Goal: Information Seeking & Learning: Learn about a topic

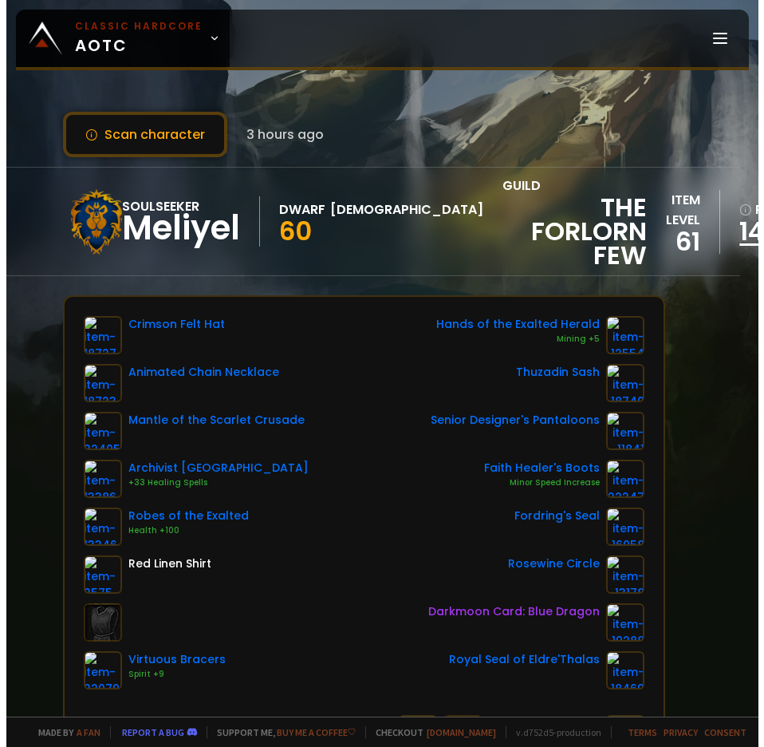
scroll to position [0, 8]
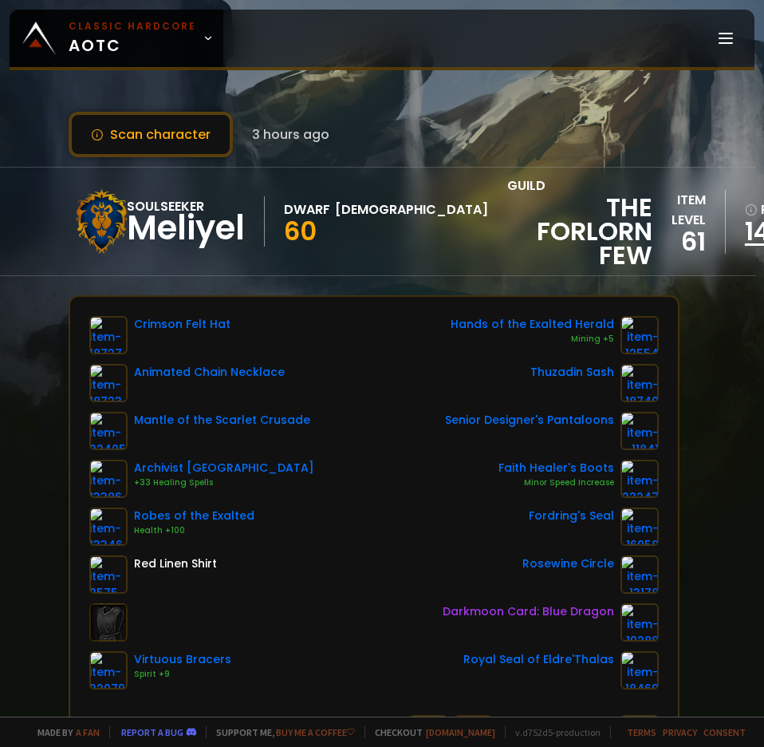
drag, startPoint x: 630, startPoint y: 229, endPoint x: 672, endPoint y: 233, distance: 42.5
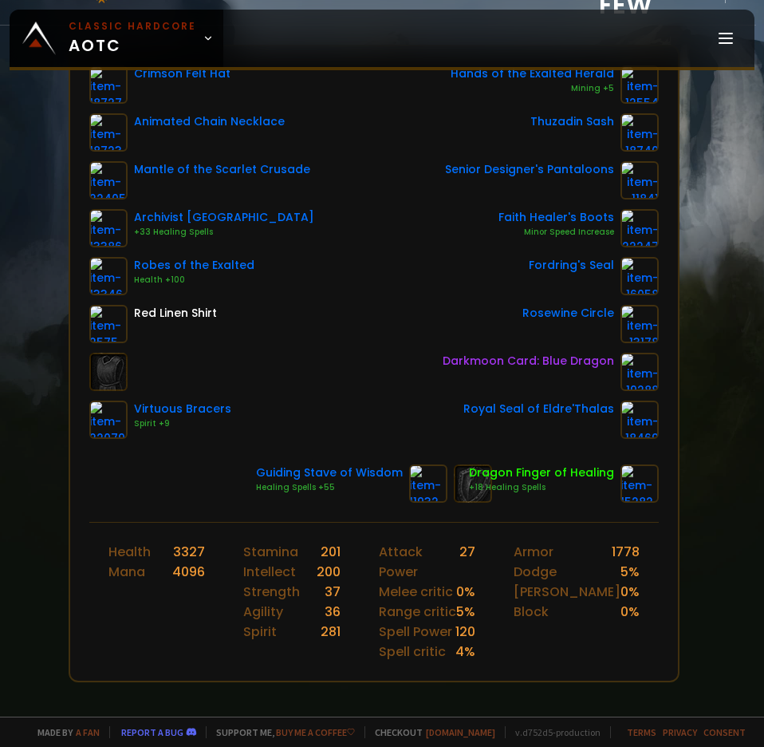
scroll to position [160, 8]
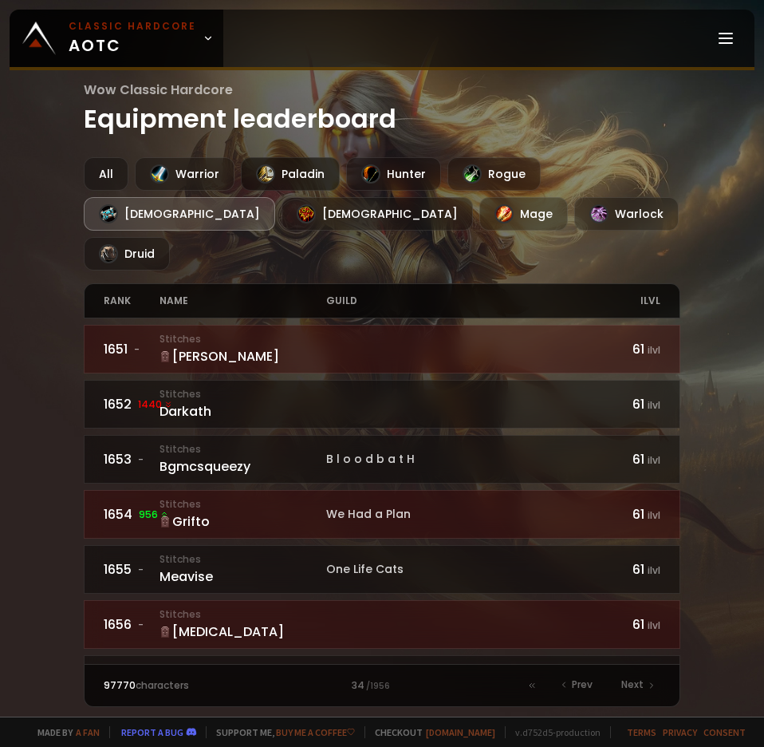
drag, startPoint x: 250, startPoint y: 439, endPoint x: 336, endPoint y: 177, distance: 275.2
drag, startPoint x: 197, startPoint y: 311, endPoint x: 225, endPoint y: 327, distance: 32.2
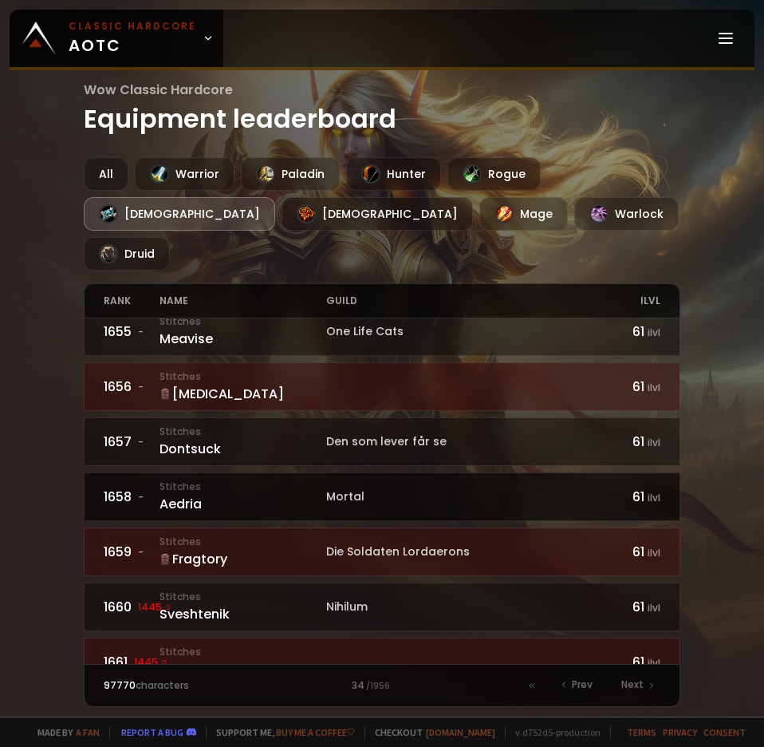
scroll to position [239, 0]
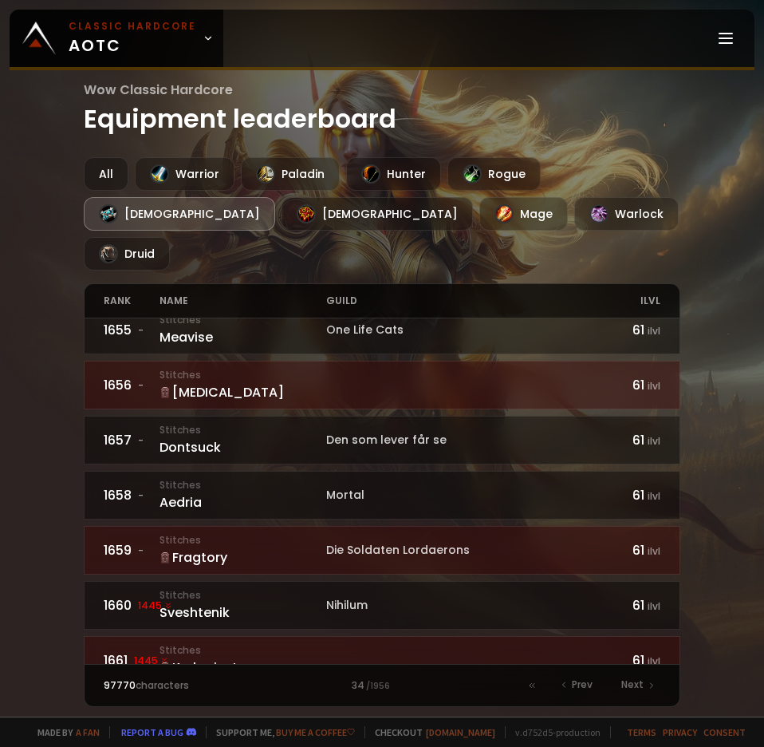
click at [357, 678] on div "34 / 1956" at bounding box center [382, 685] width 278 height 14
click at [538, 674] on div at bounding box center [532, 685] width 22 height 22
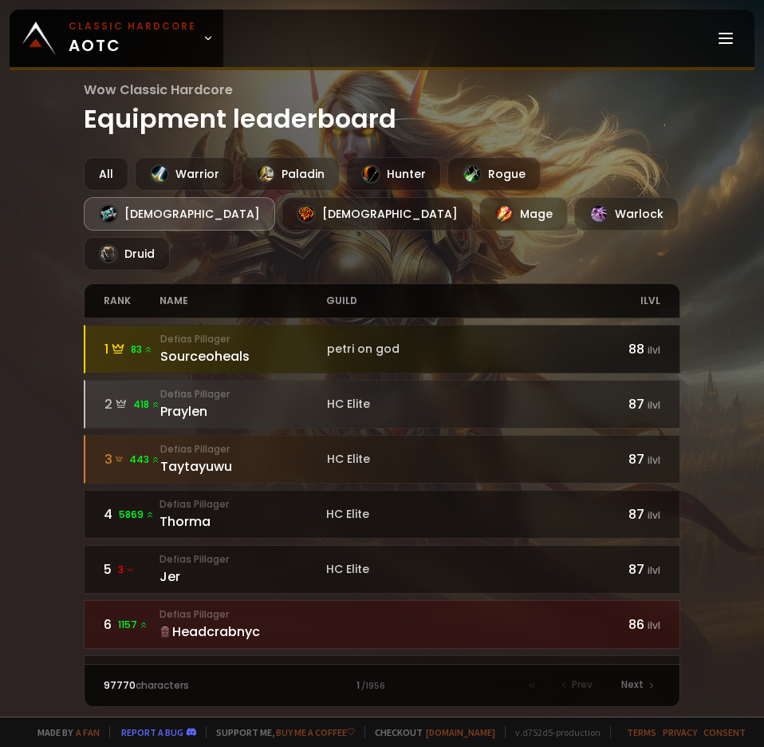
click at [214, 346] on div "Sourceoheals" at bounding box center [243, 356] width 167 height 20
click at [258, 332] on small "Defias Pillager" at bounding box center [243, 339] width 167 height 14
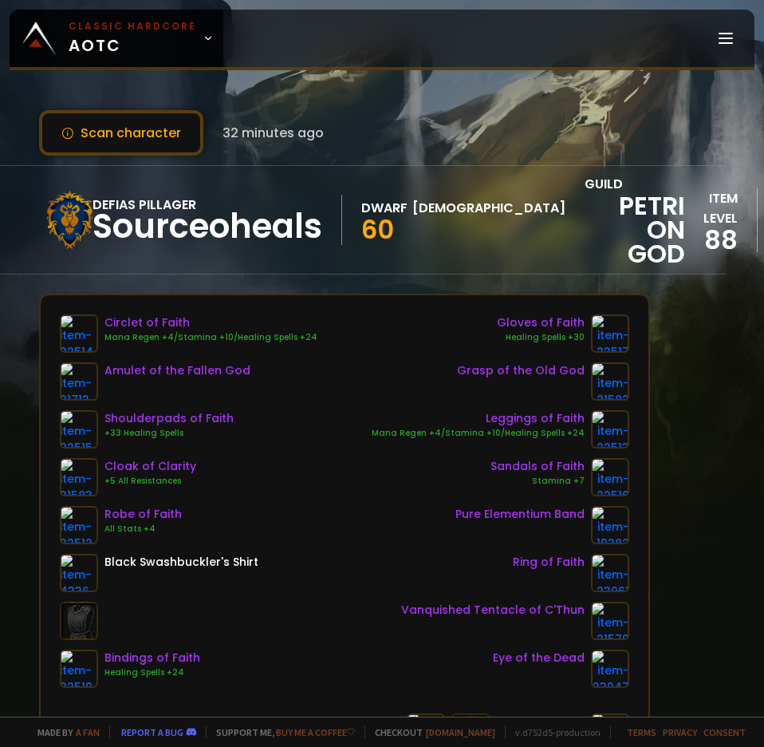
scroll to position [2, 31]
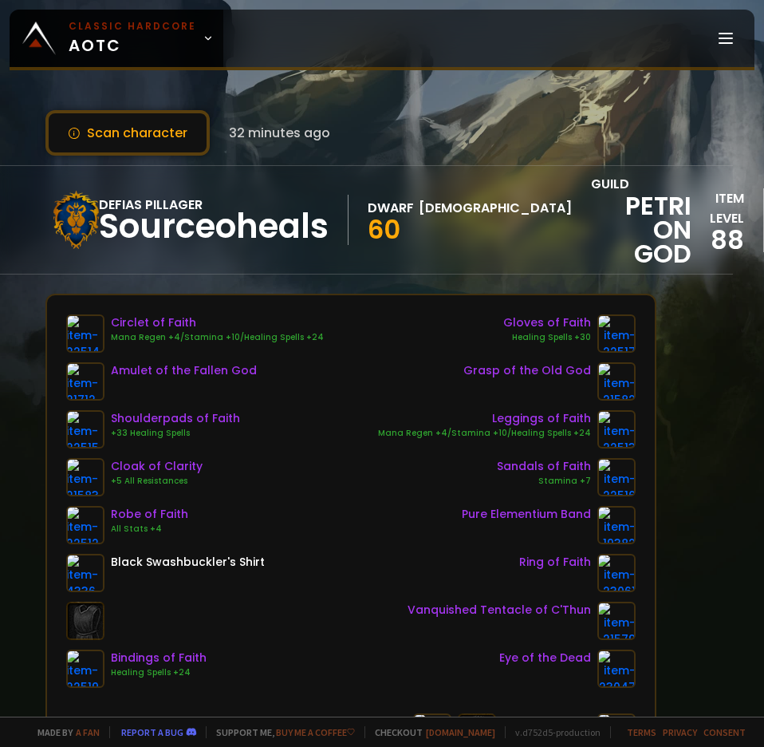
drag, startPoint x: 335, startPoint y: 271, endPoint x: 306, endPoint y: 283, distance: 31.1
drag, startPoint x: 317, startPoint y: 284, endPoint x: 309, endPoint y: 283, distance: 8.0
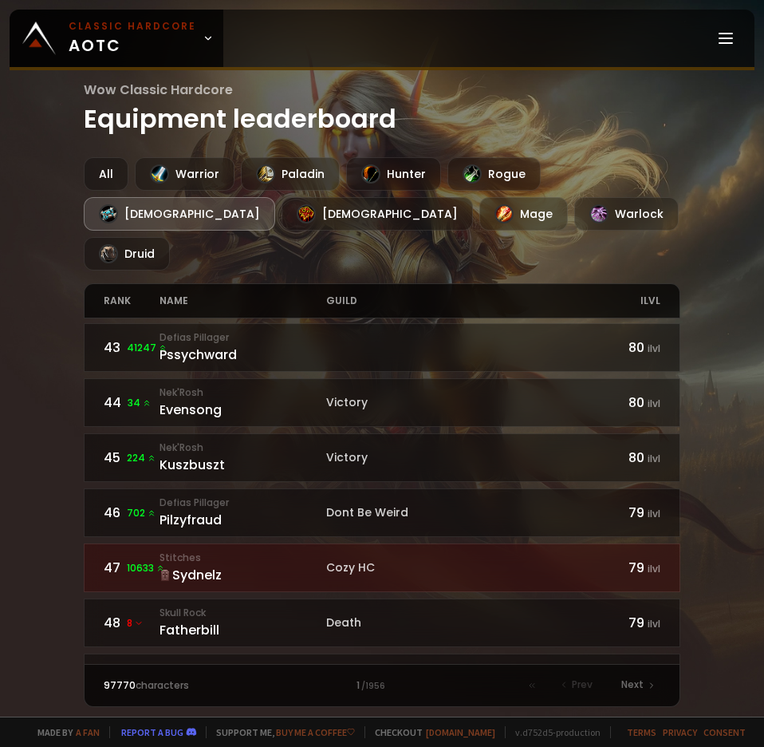
scroll to position [2385, 0]
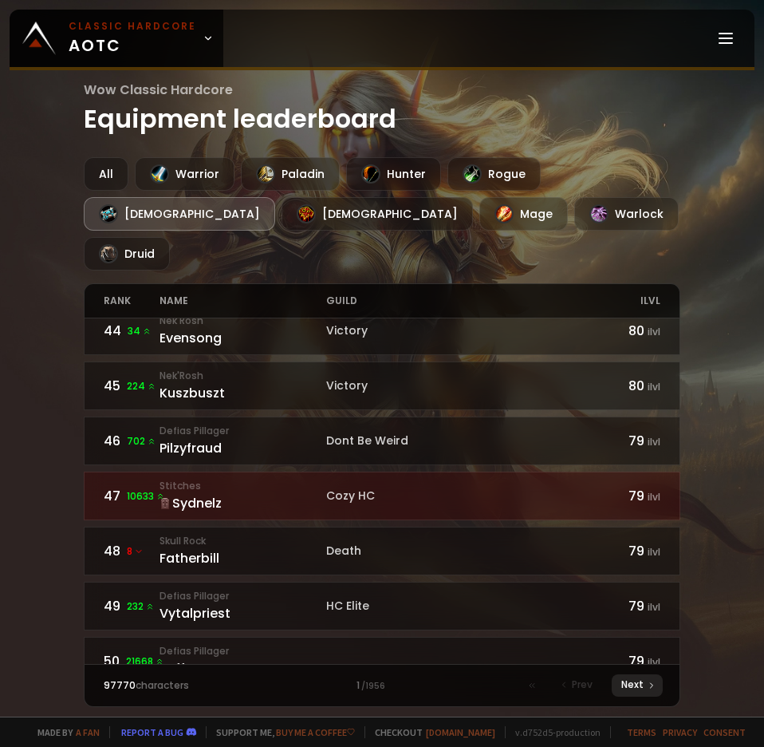
click at [636, 677] on span "Next" at bounding box center [632, 684] width 22 height 14
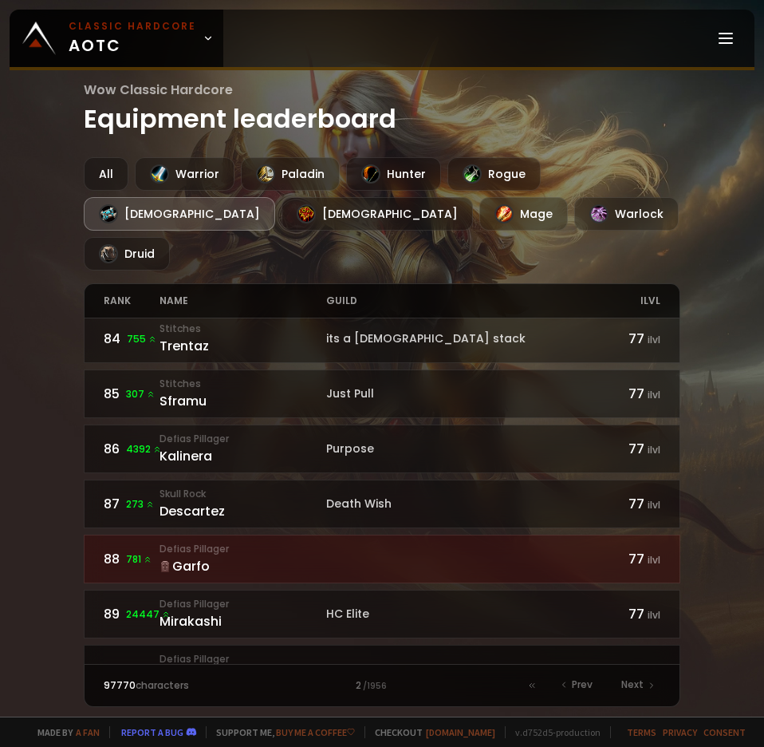
scroll to position [1994, 0]
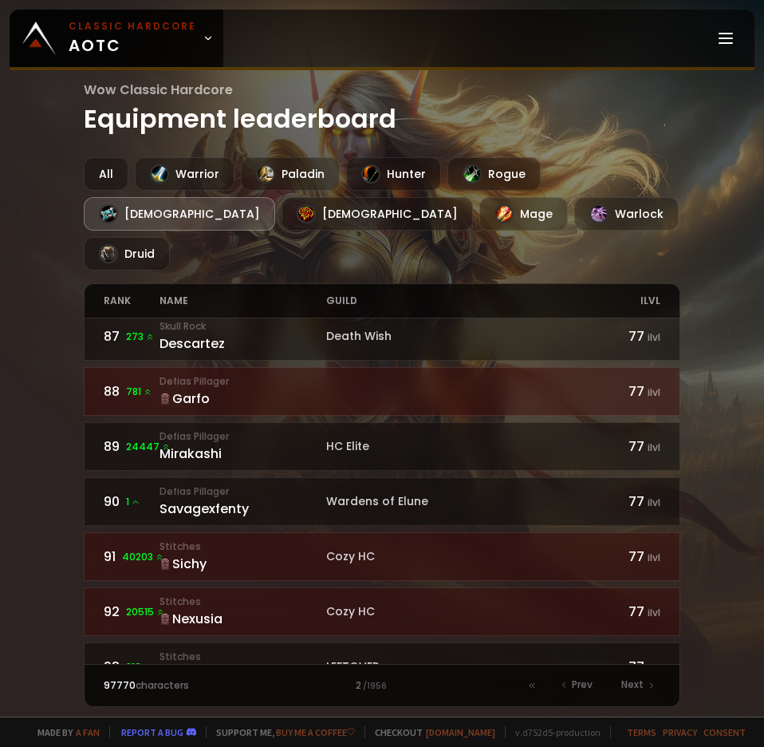
drag, startPoint x: 294, startPoint y: 521, endPoint x: 282, endPoint y: 632, distance: 111.5
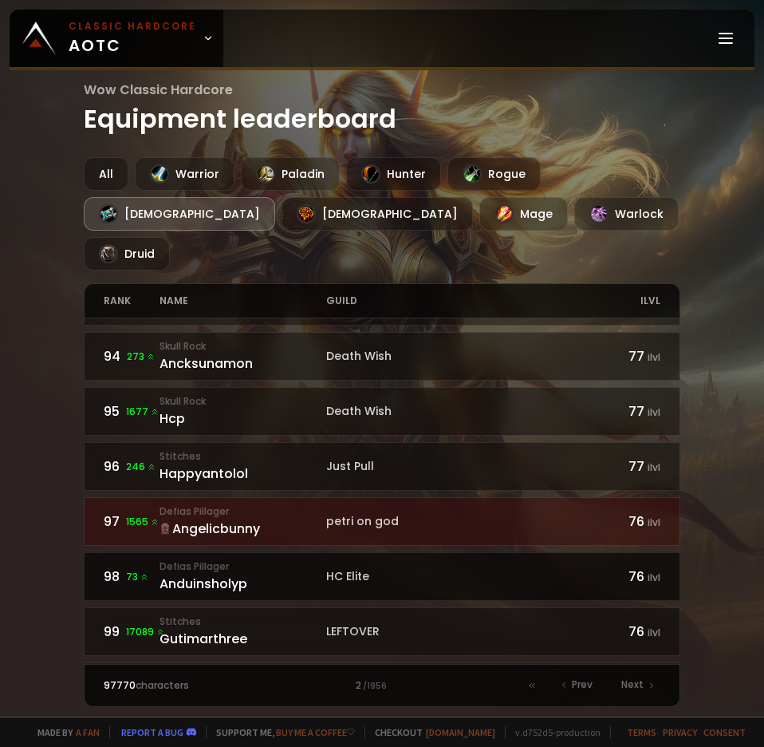
scroll to position [2385, 0]
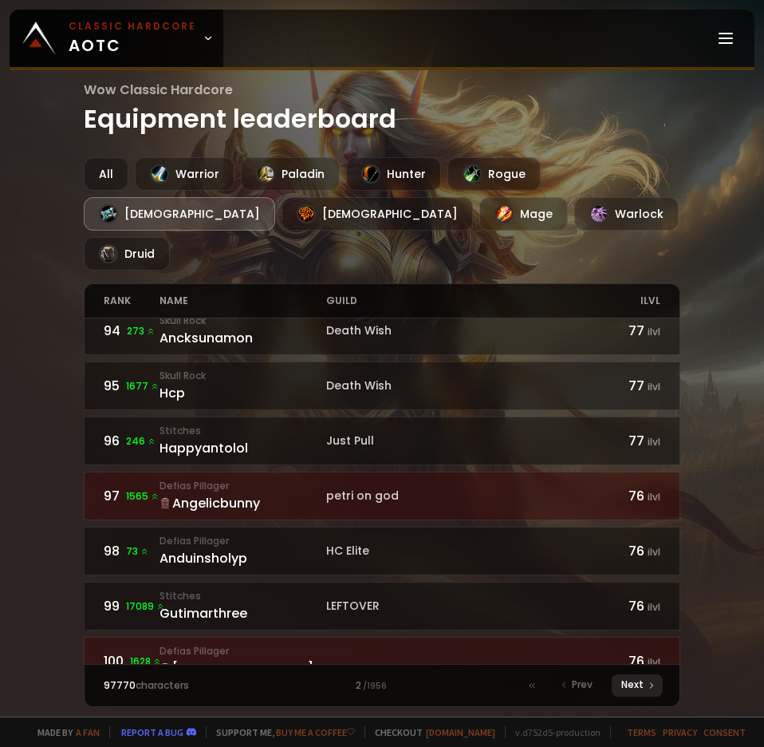
click at [628, 677] on span "Next" at bounding box center [632, 684] width 22 height 14
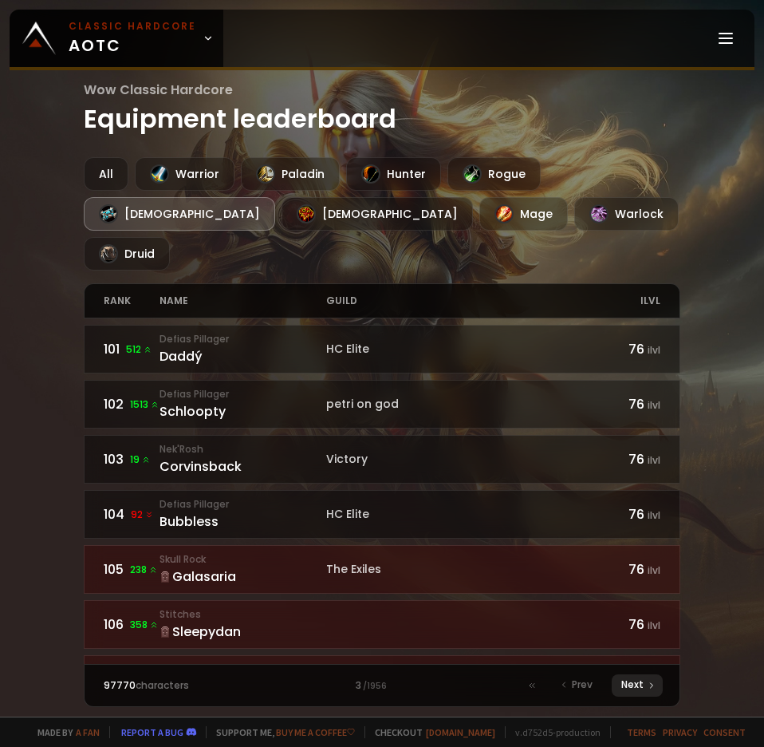
click at [628, 677] on span "Next" at bounding box center [632, 684] width 22 height 14
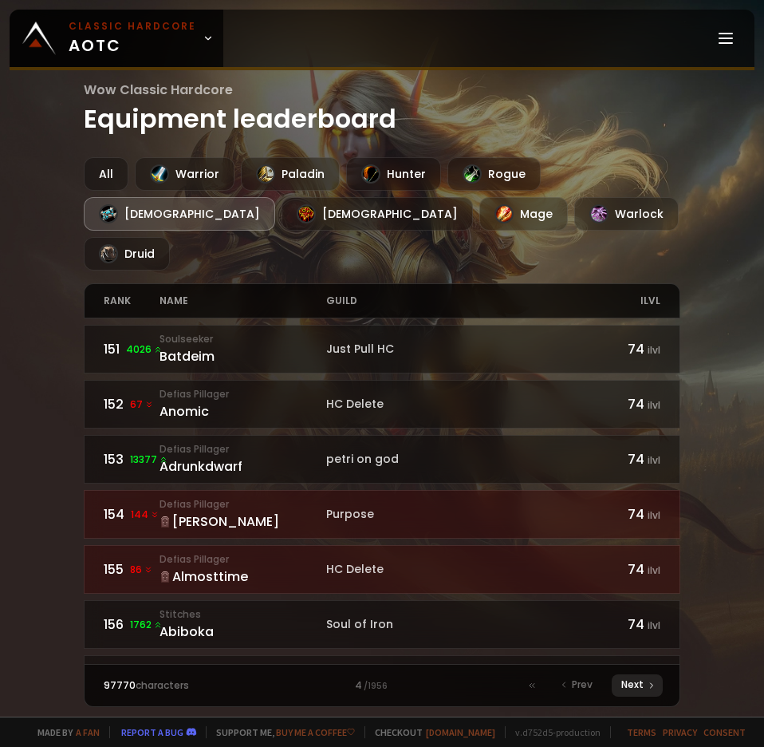
click at [628, 677] on span "Next" at bounding box center [632, 684] width 22 height 14
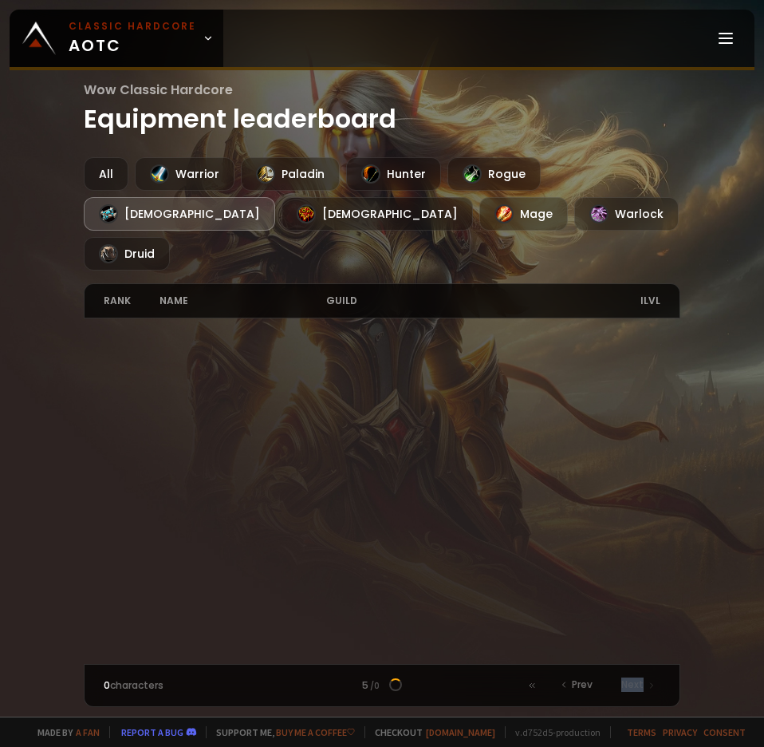
click at [628, 677] on span "Next" at bounding box center [632, 684] width 22 height 14
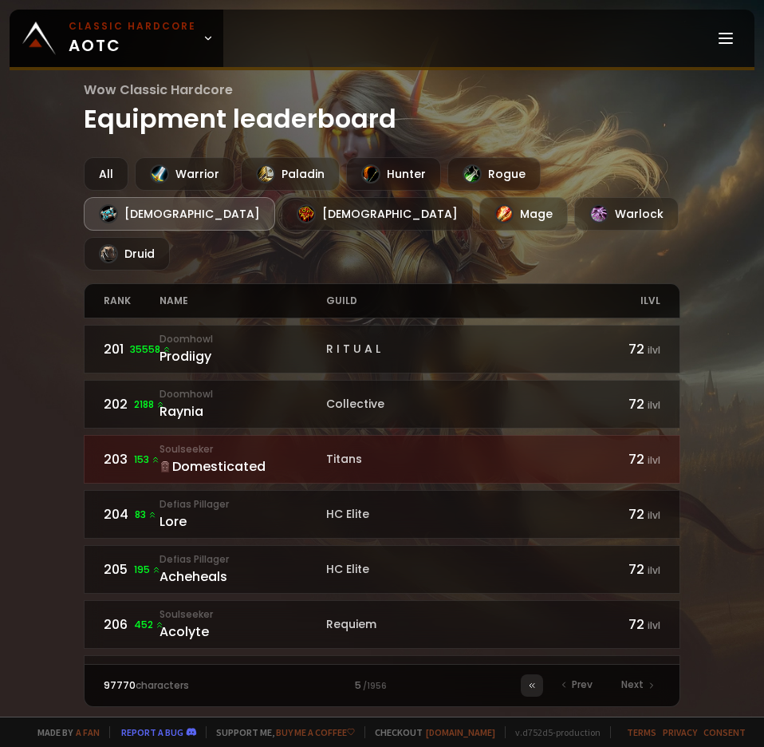
click at [526, 674] on div at bounding box center [532, 685] width 22 height 22
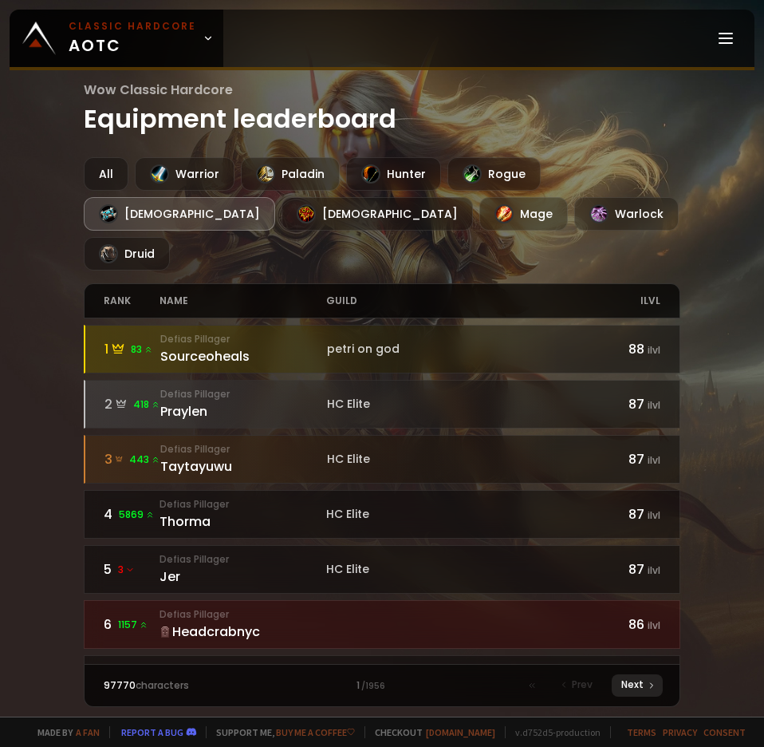
click at [634, 679] on div "Next" at bounding box center [637, 685] width 51 height 22
click at [634, 679] on span "Next" at bounding box center [632, 684] width 22 height 14
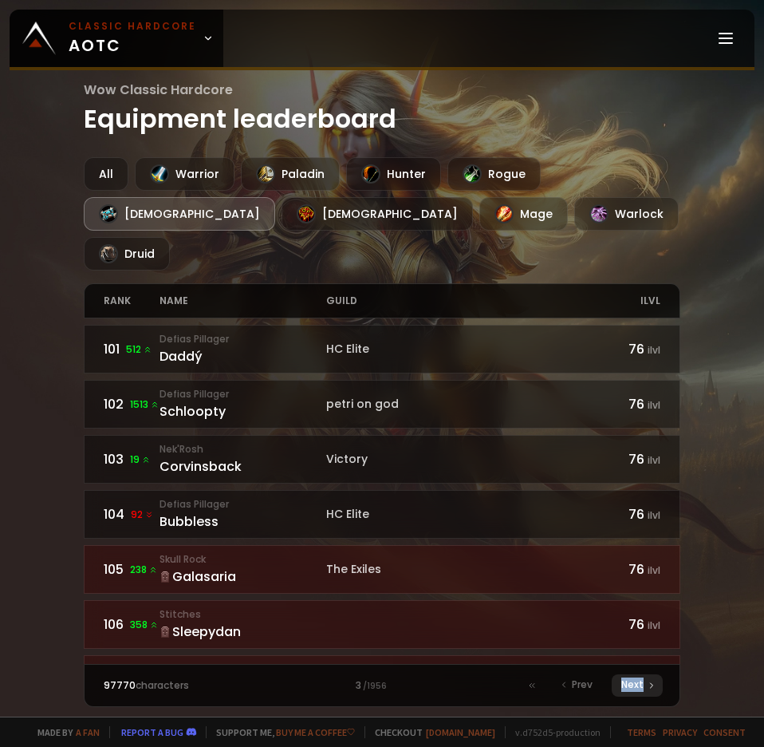
click at [632, 679] on span "Next" at bounding box center [632, 684] width 22 height 14
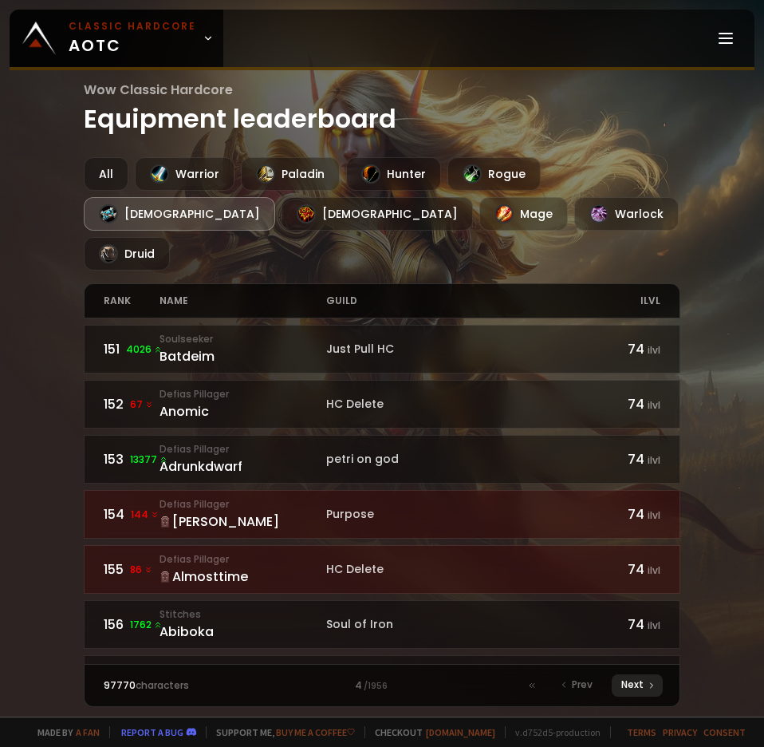
click at [632, 679] on span "Next" at bounding box center [632, 684] width 22 height 14
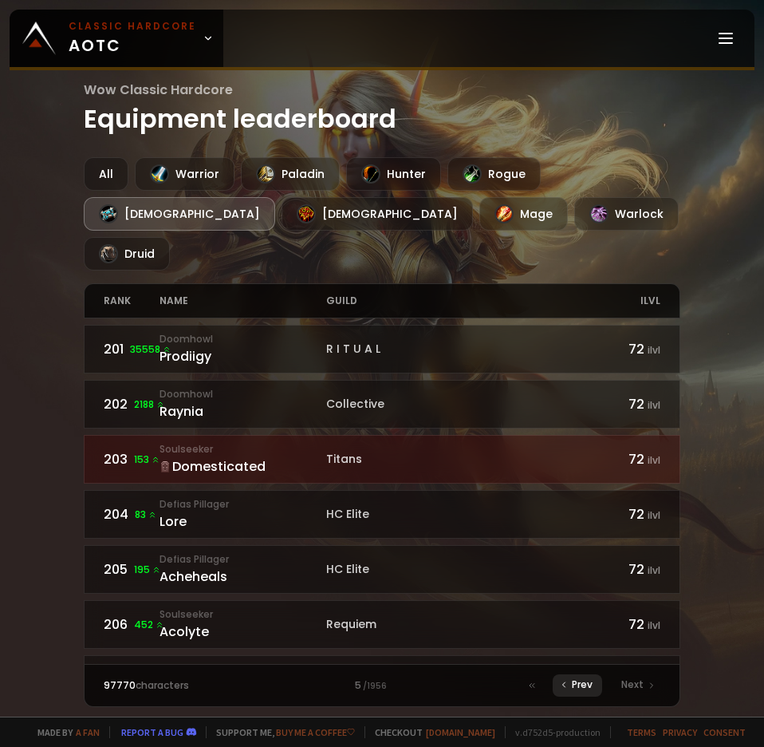
click at [554, 676] on div "Prev" at bounding box center [577, 685] width 49 height 22
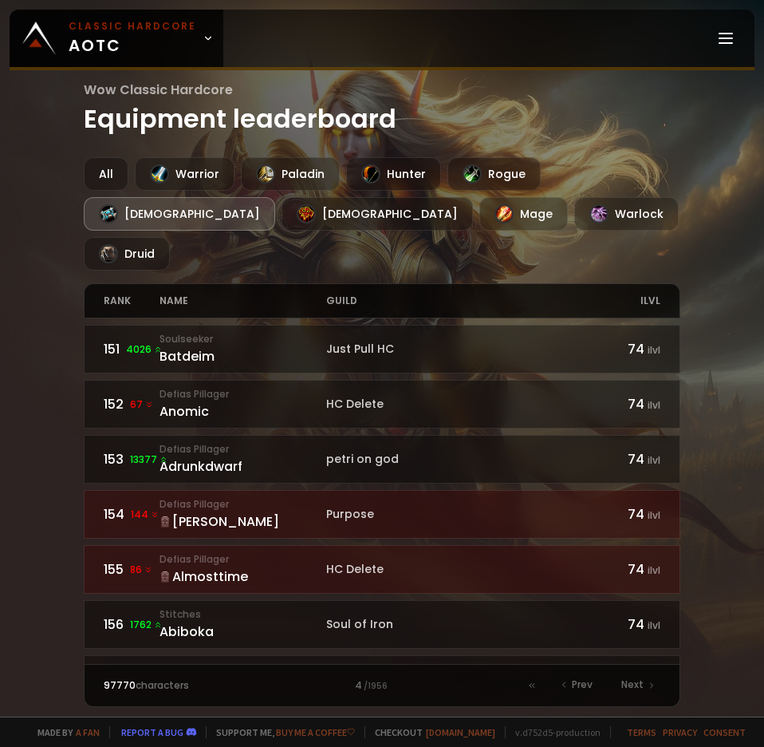
click at [261, 336] on div "151 4026 Soulseeker Batdeim Just Pull HC 74 ilvl 152 67 Defias Pillager Anomic …" at bounding box center [382, 490] width 596 height 345
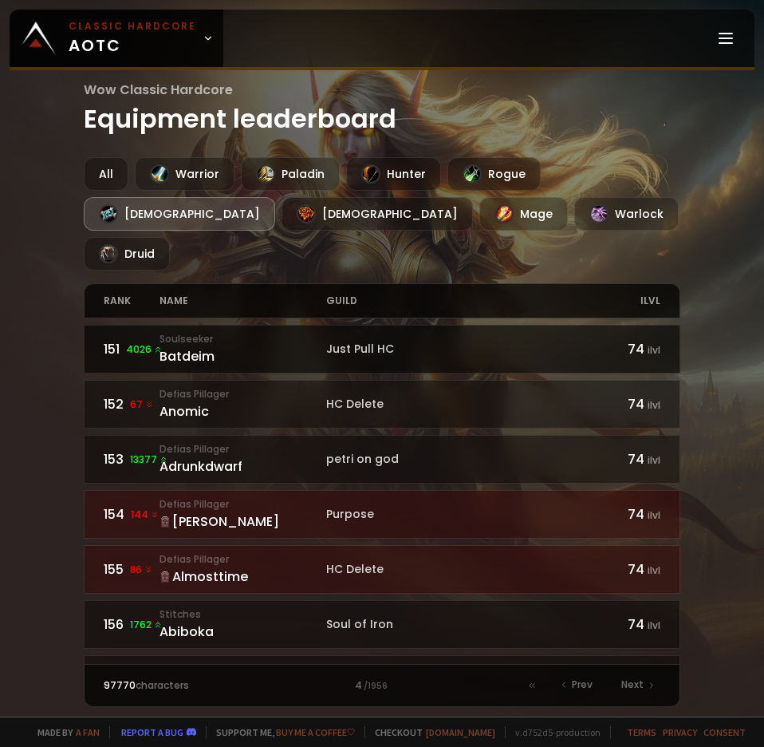
click at [261, 346] on div "Batdeim" at bounding box center [243, 356] width 167 height 20
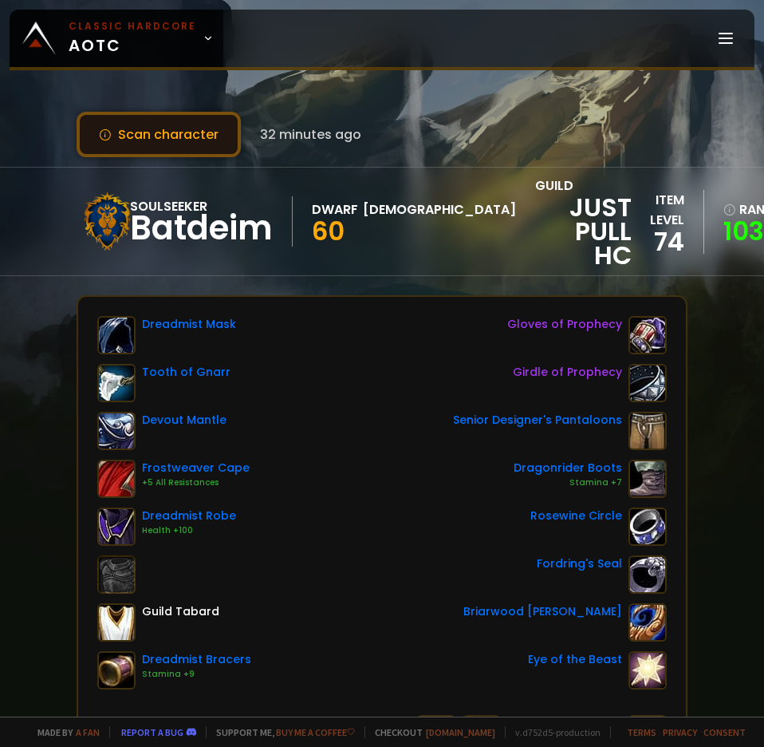
click at [171, 151] on button "Scan character" at bounding box center [159, 134] width 164 height 45
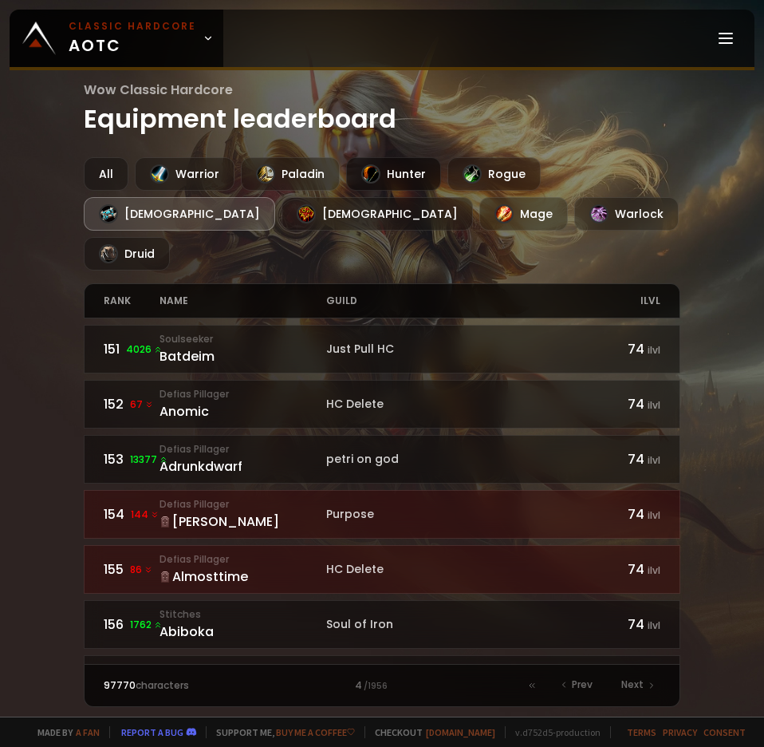
click at [430, 178] on div "Hunter" at bounding box center [393, 173] width 95 height 33
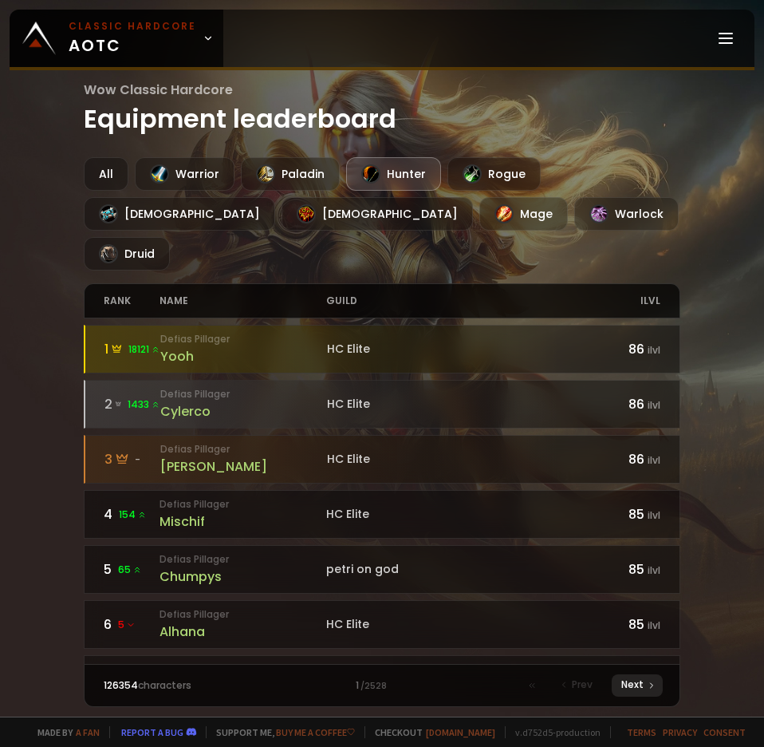
click at [644, 675] on div "Next" at bounding box center [637, 685] width 51 height 22
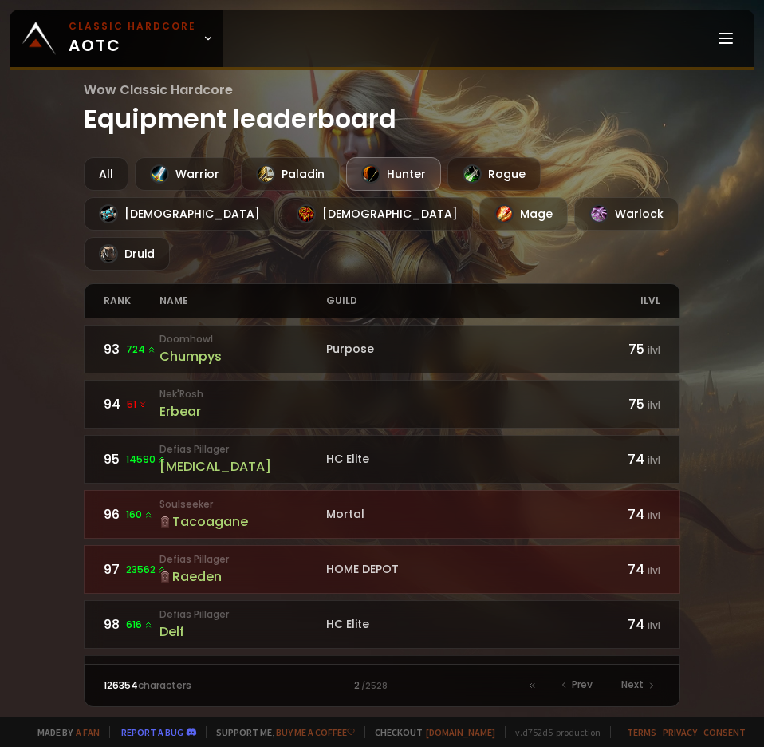
scroll to position [2385, 0]
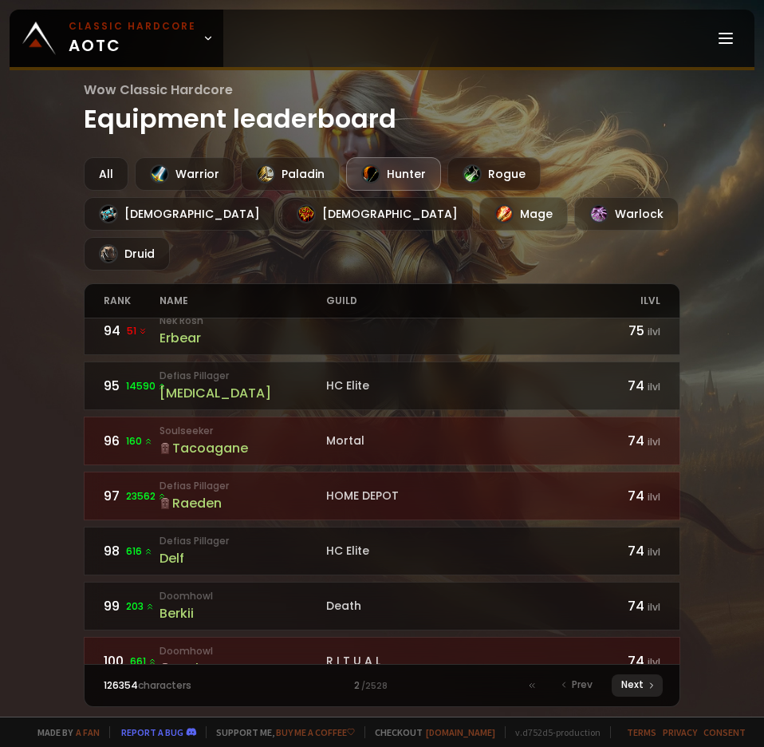
click at [647, 680] on icon at bounding box center [652, 685] width 10 height 10
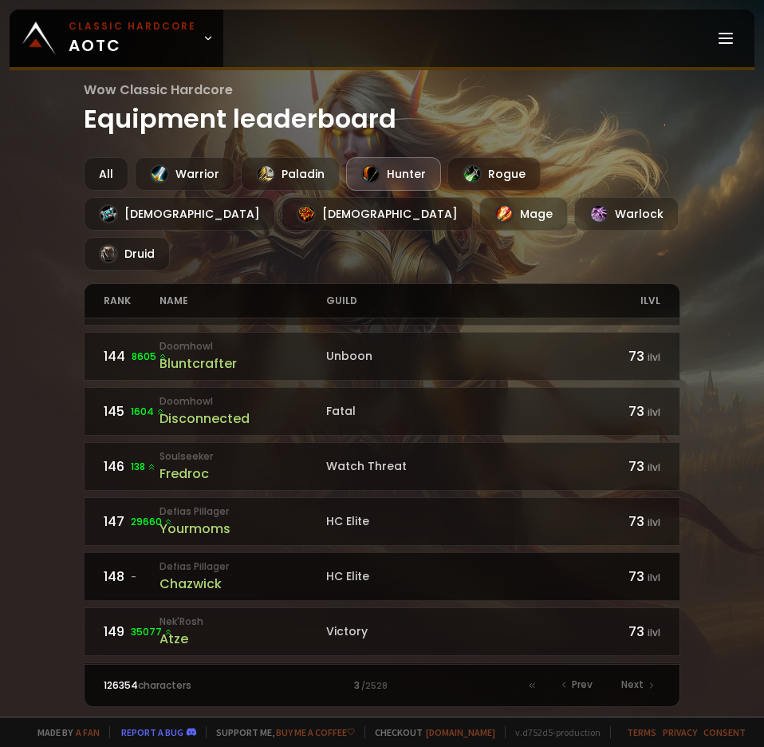
scroll to position [2385, 0]
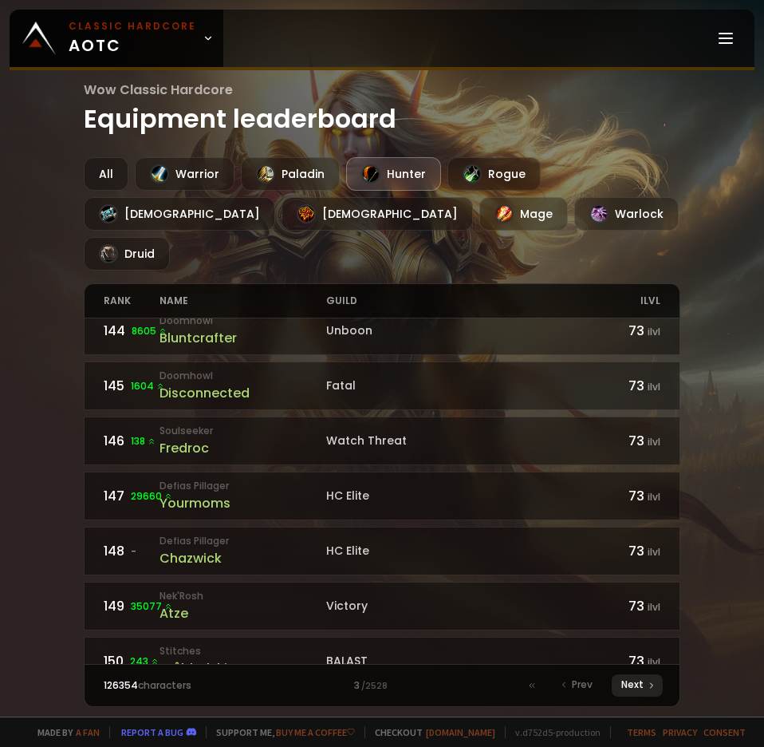
click at [648, 674] on div "Next" at bounding box center [637, 685] width 51 height 22
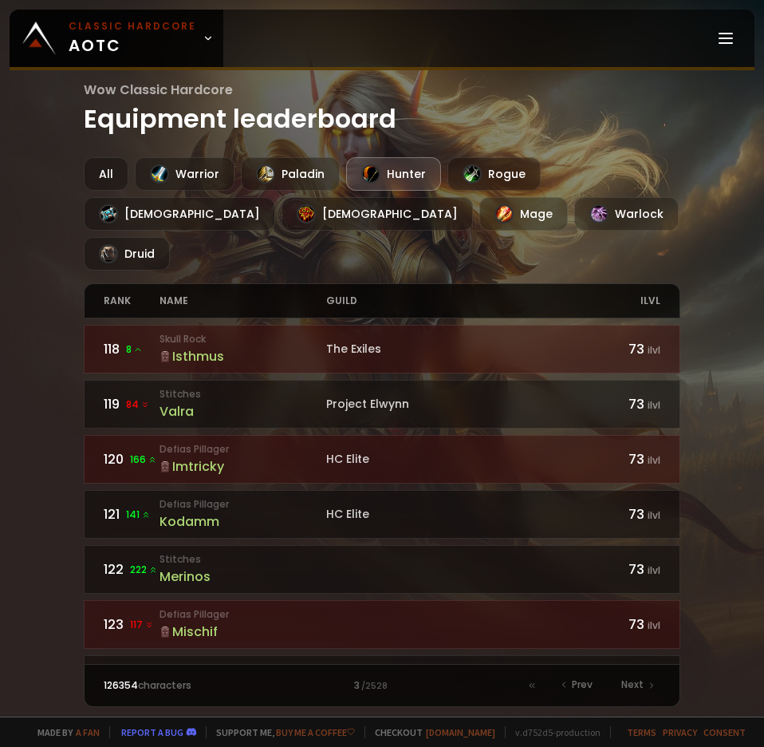
scroll to position [877, 0]
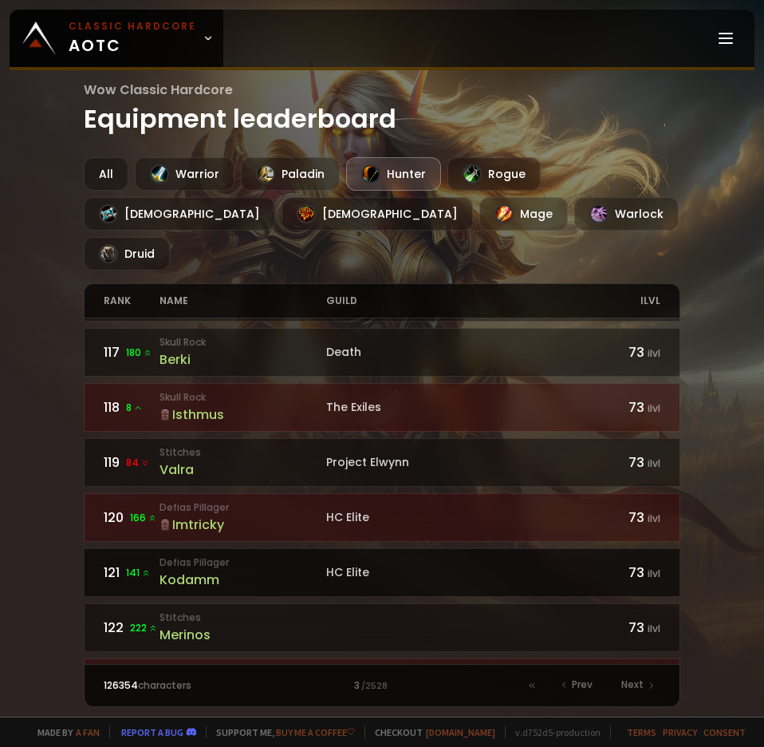
drag, startPoint x: 551, startPoint y: 329, endPoint x: 569, endPoint y: 514, distance: 185.9
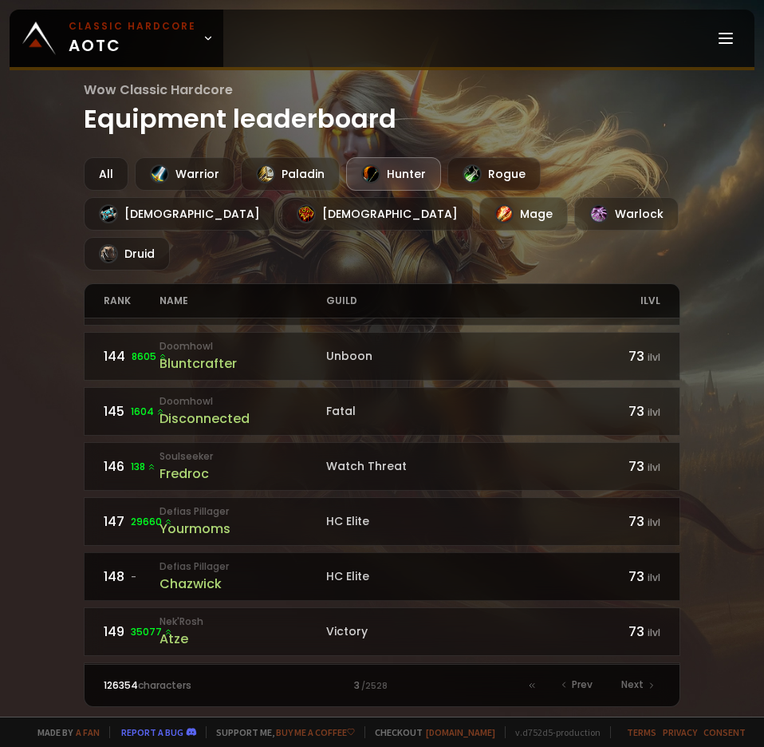
scroll to position [2385, 0]
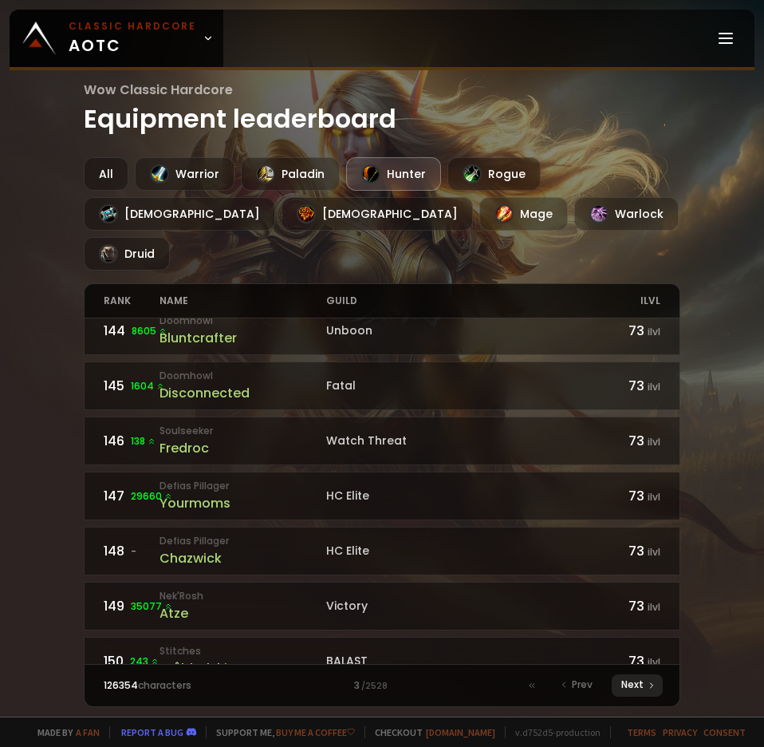
click at [637, 677] on span "Next" at bounding box center [632, 684] width 22 height 14
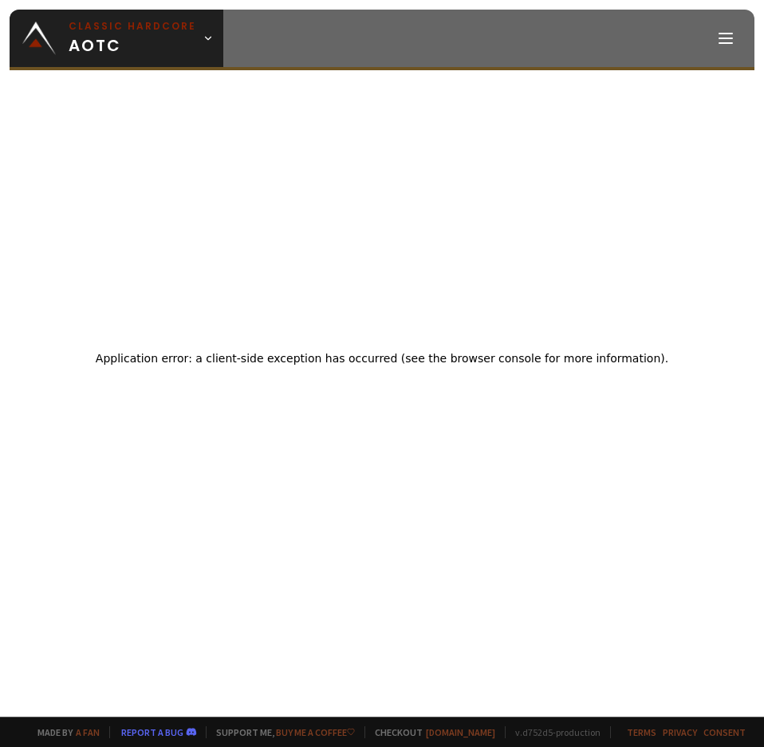
drag, startPoint x: 550, startPoint y: 226, endPoint x: 562, endPoint y: 222, distance: 13.4
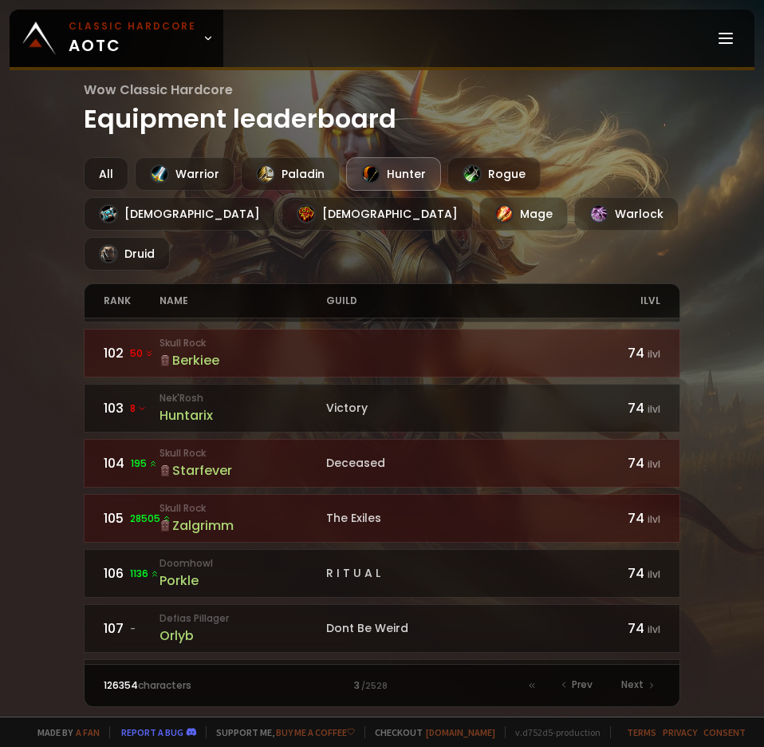
scroll to position [80, 0]
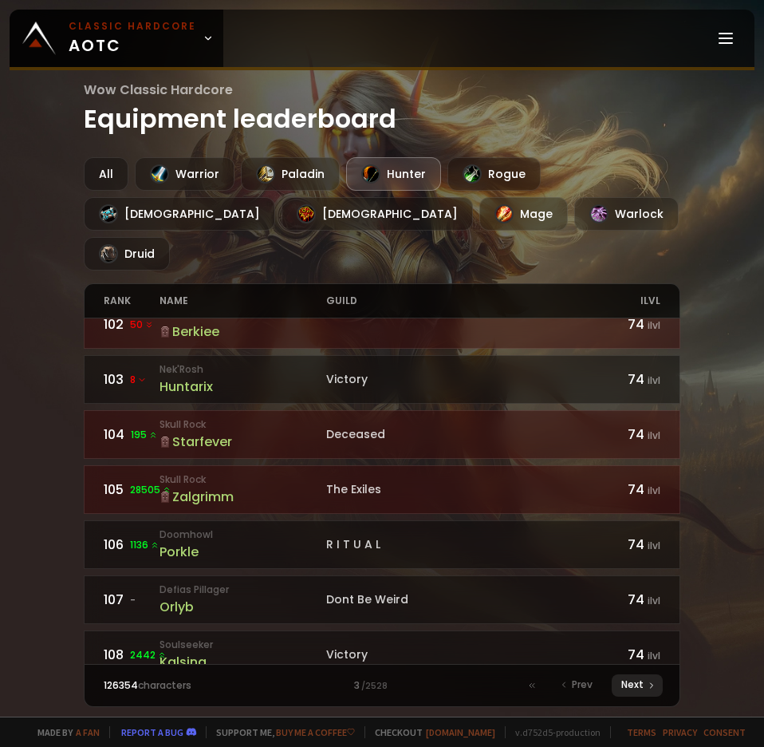
click at [634, 677] on span "Next" at bounding box center [632, 684] width 22 height 14
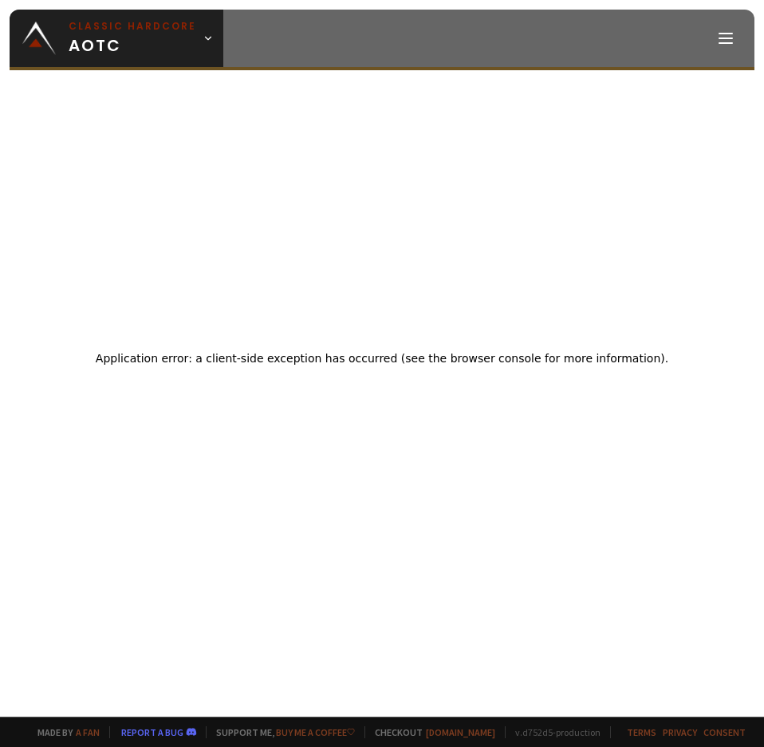
drag, startPoint x: 527, startPoint y: 530, endPoint x: 532, endPoint y: 522, distance: 8.6
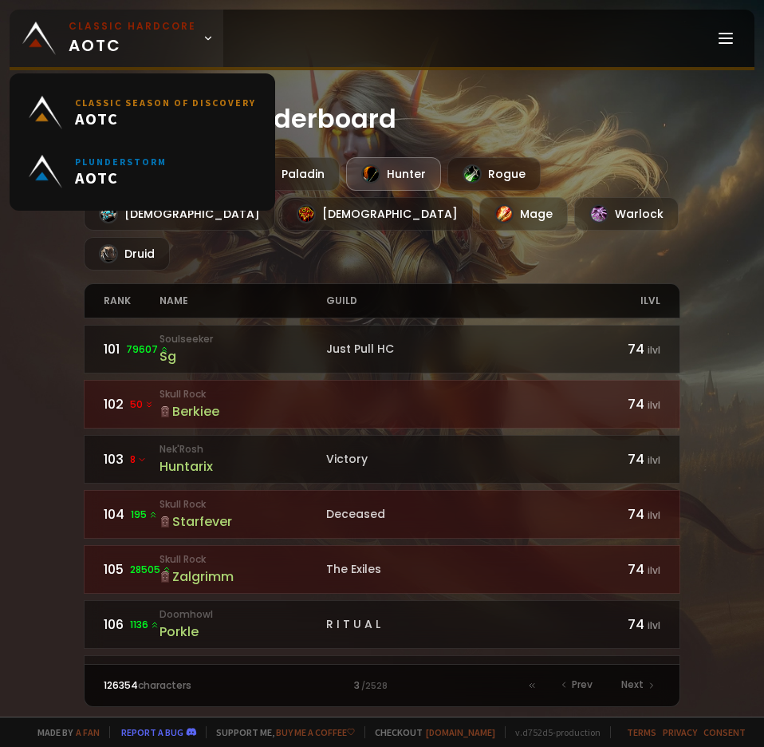
click at [203, 14] on link "Classic Hardcore AOTC" at bounding box center [117, 38] width 214 height 57
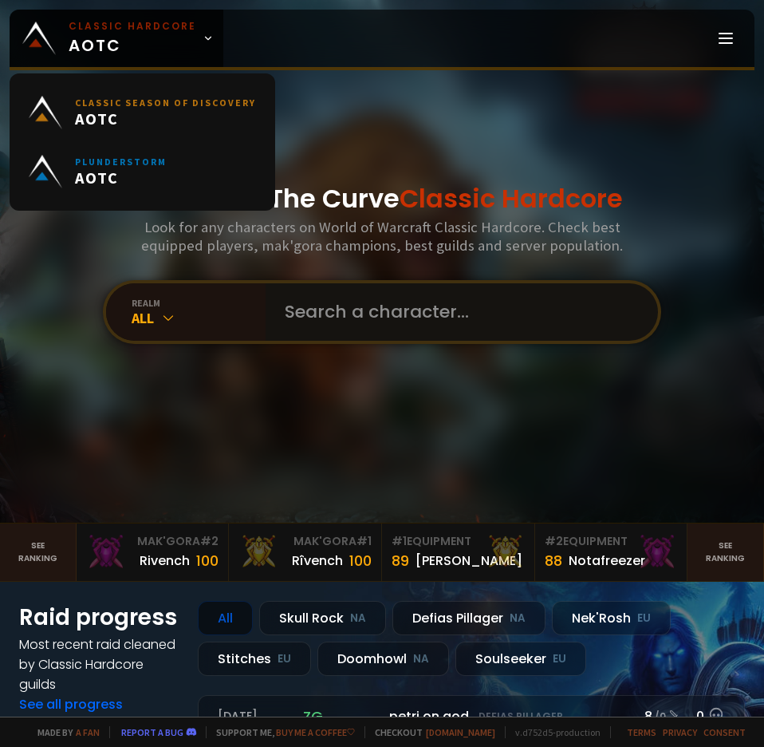
click at [365, 306] on input "text" at bounding box center [457, 311] width 364 height 57
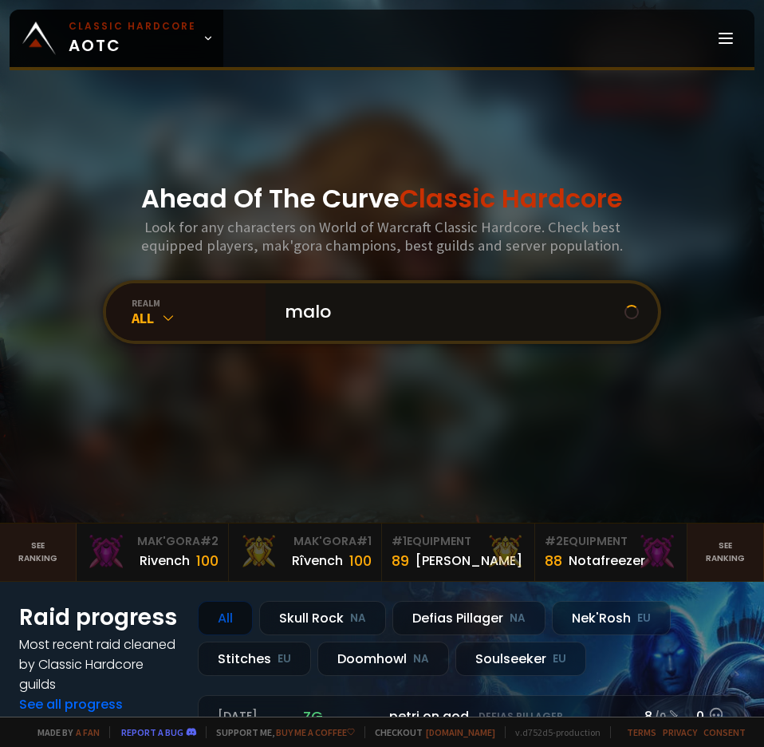
type input "malok"
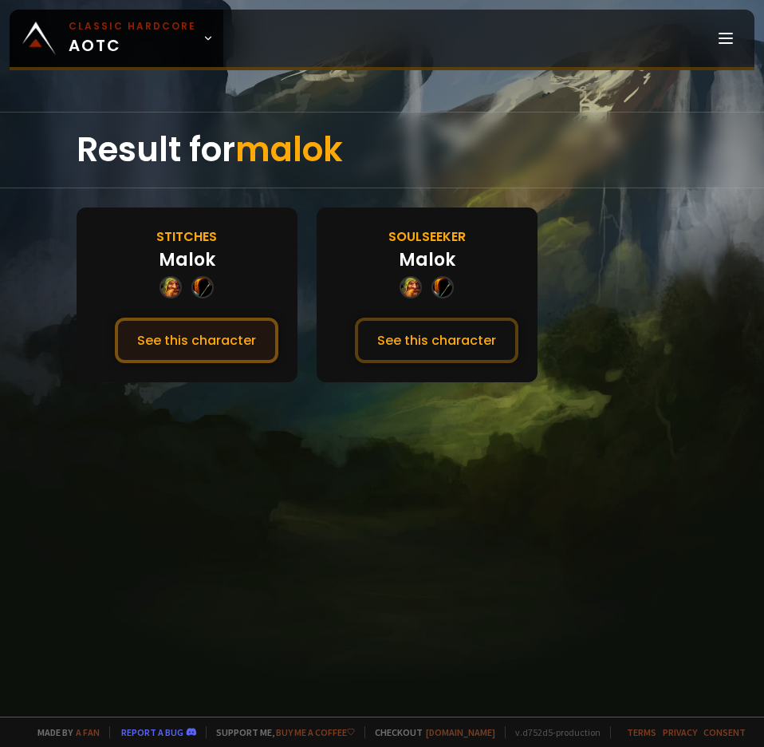
click at [256, 333] on button "See this character" at bounding box center [197, 339] width 164 height 45
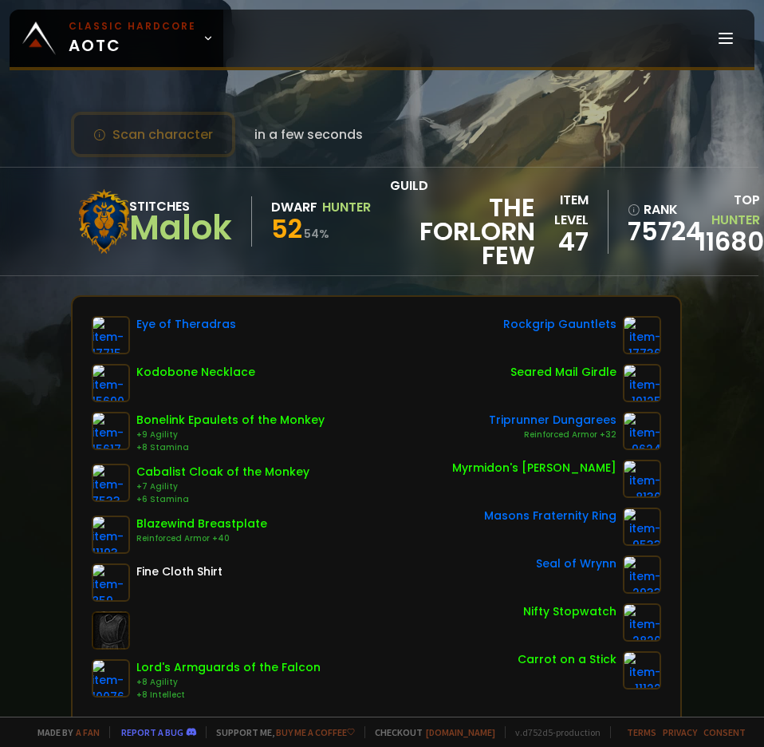
scroll to position [0, 22]
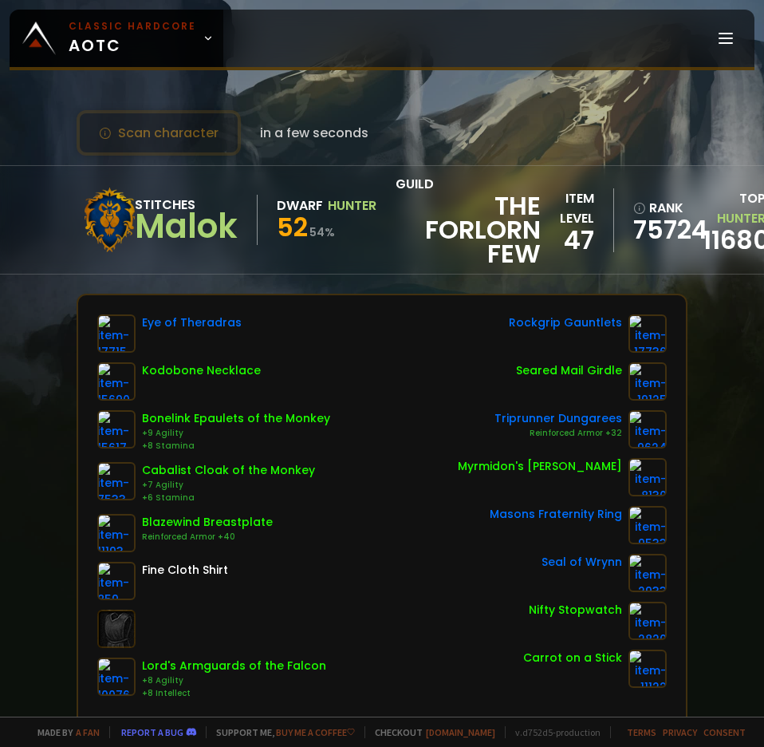
drag, startPoint x: 545, startPoint y: 287, endPoint x: 412, endPoint y: 302, distance: 134.1
click at [114, 329] on img at bounding box center [116, 332] width 38 height 38
drag, startPoint x: 390, startPoint y: 337, endPoint x: 369, endPoint y: 345, distance: 22.2
drag, startPoint x: 329, startPoint y: 288, endPoint x: 338, endPoint y: 286, distance: 9.7
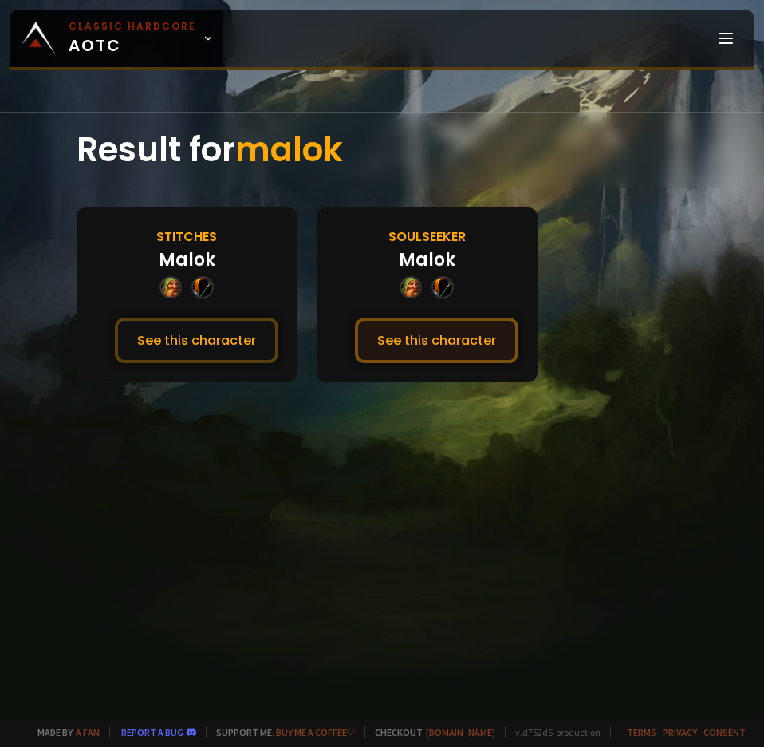
click at [392, 353] on button "See this character" at bounding box center [437, 339] width 164 height 45
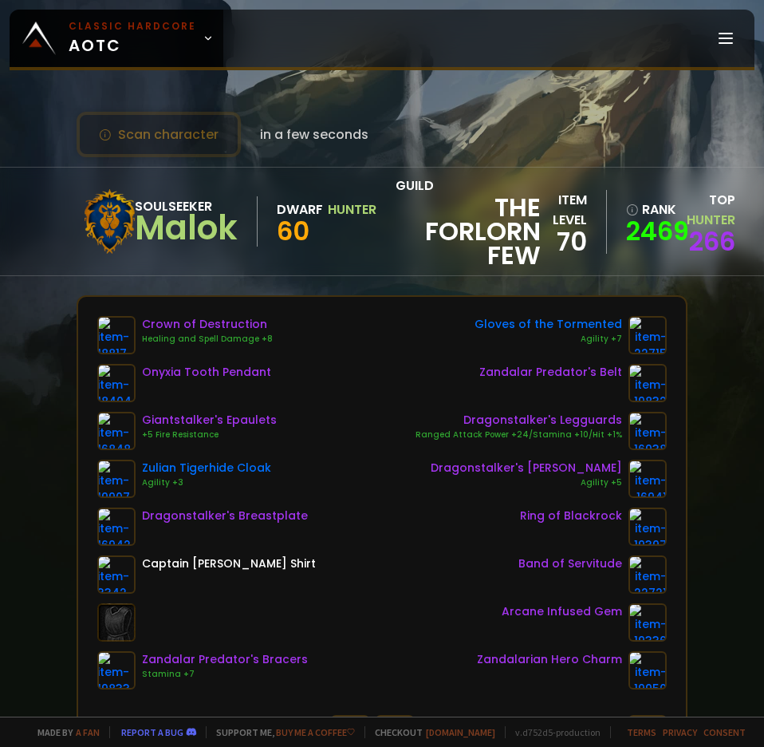
drag, startPoint x: 435, startPoint y: 574, endPoint x: 438, endPoint y: 483, distance: 91.8
drag, startPoint x: 270, startPoint y: 130, endPoint x: 242, endPoint y: 144, distance: 32.1
click at [294, 142] on span "in a few seconds" at bounding box center [314, 134] width 108 height 20
click at [563, 657] on div "Zandalarian Hero Charm" at bounding box center [549, 659] width 145 height 17
click at [628, 659] on img at bounding box center [647, 670] width 38 height 38
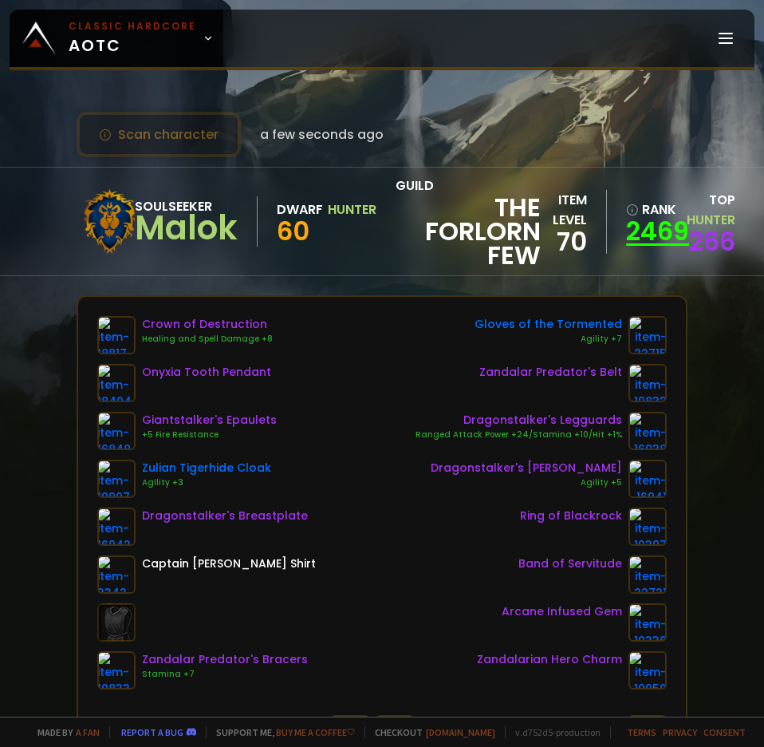
click at [645, 227] on link "2469" at bounding box center [648, 231] width 45 height 24
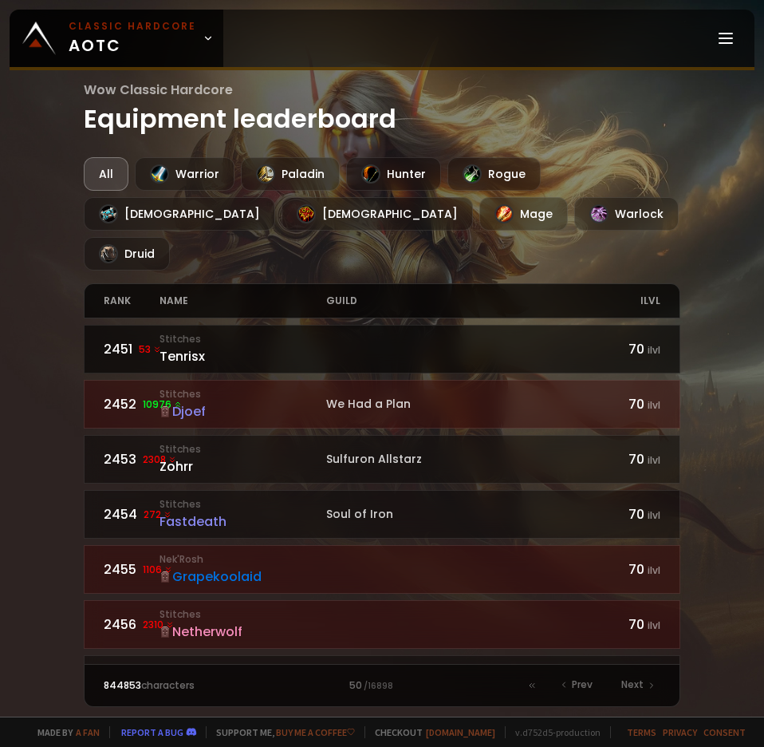
click at [259, 332] on small "Stitches" at bounding box center [243, 339] width 167 height 14
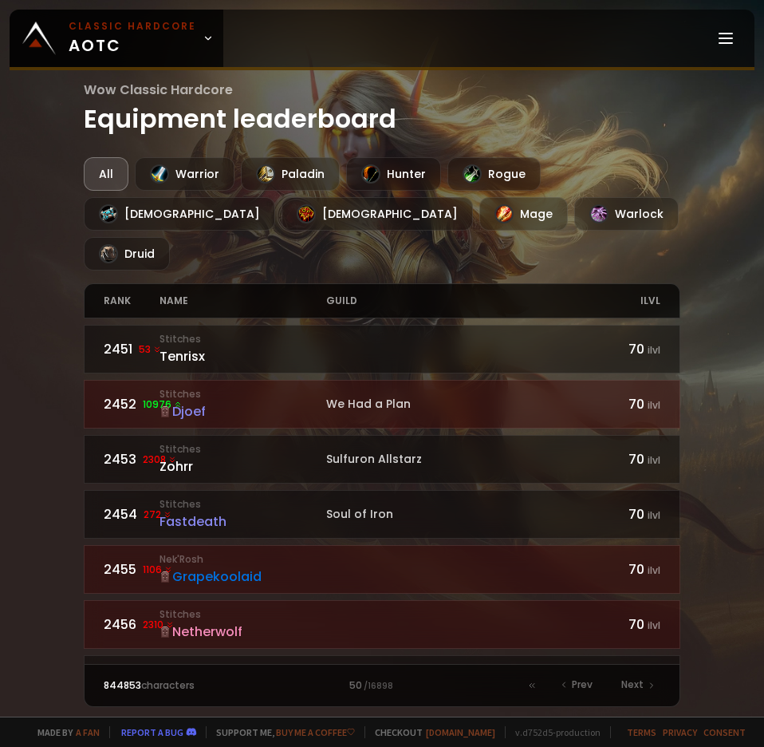
click at [278, 387] on small "Stitches" at bounding box center [243, 394] width 167 height 14
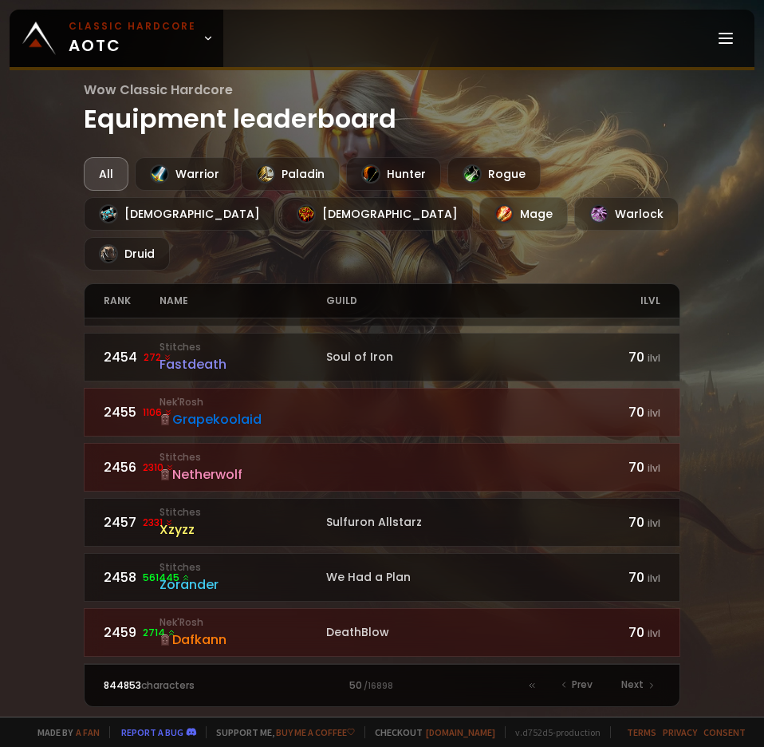
scroll to position [399, 0]
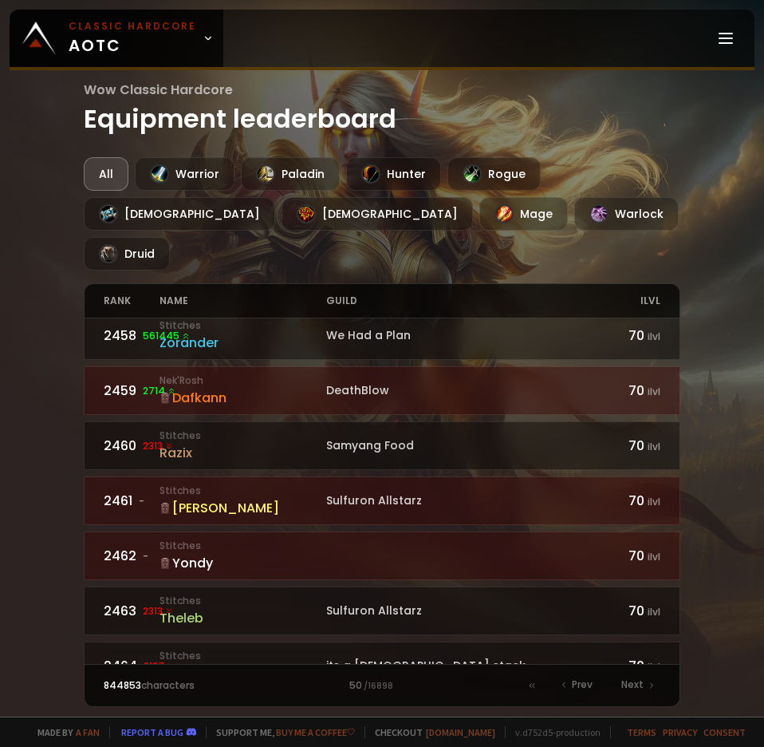
drag, startPoint x: 66, startPoint y: 471, endPoint x: 86, endPoint y: 614, distance: 144.9
click at [531, 680] on icon at bounding box center [532, 685] width 10 height 10
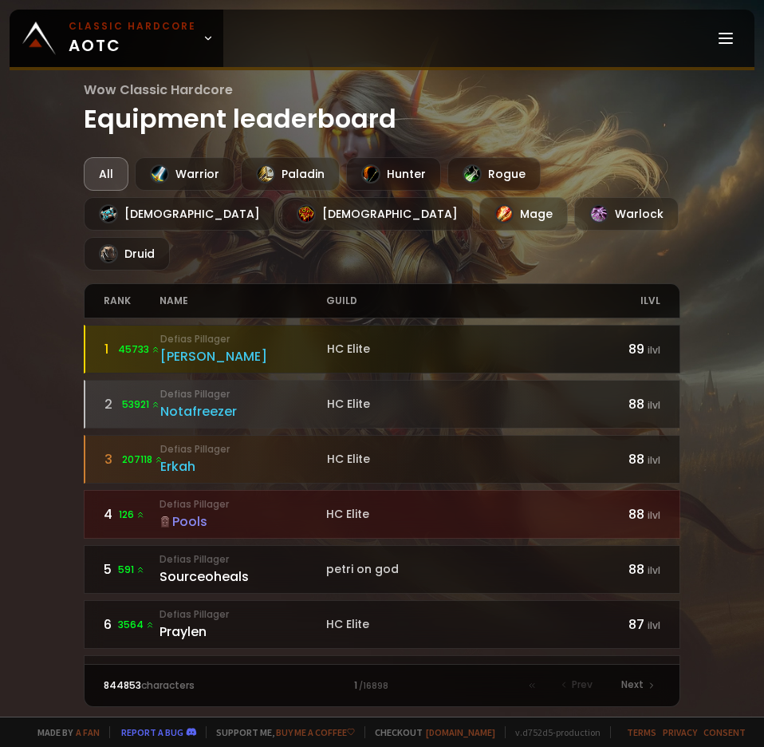
click at [253, 346] on div "[PERSON_NAME]" at bounding box center [243, 356] width 167 height 20
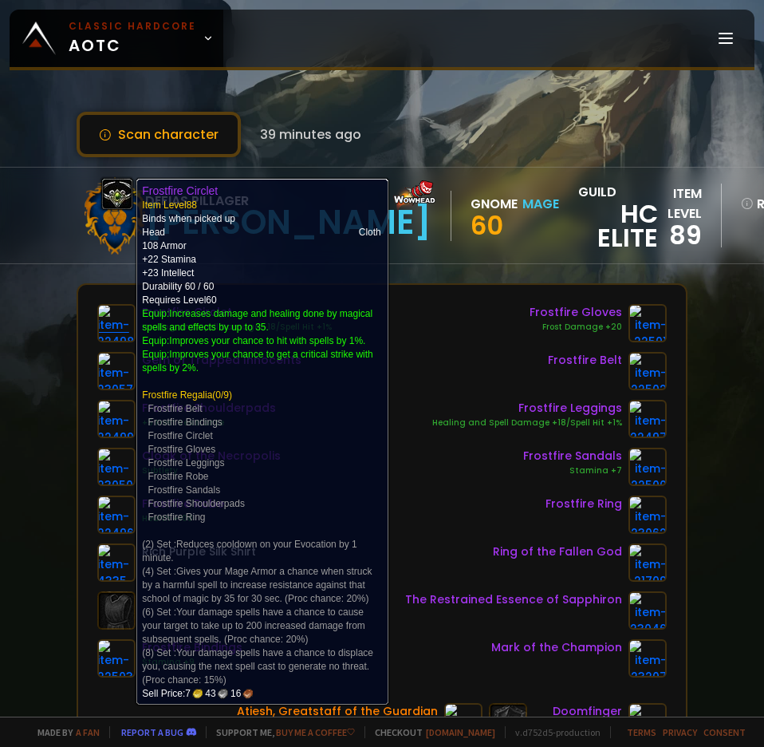
click at [130, 333] on img at bounding box center [116, 323] width 38 height 38
click at [128, 332] on img at bounding box center [116, 323] width 38 height 38
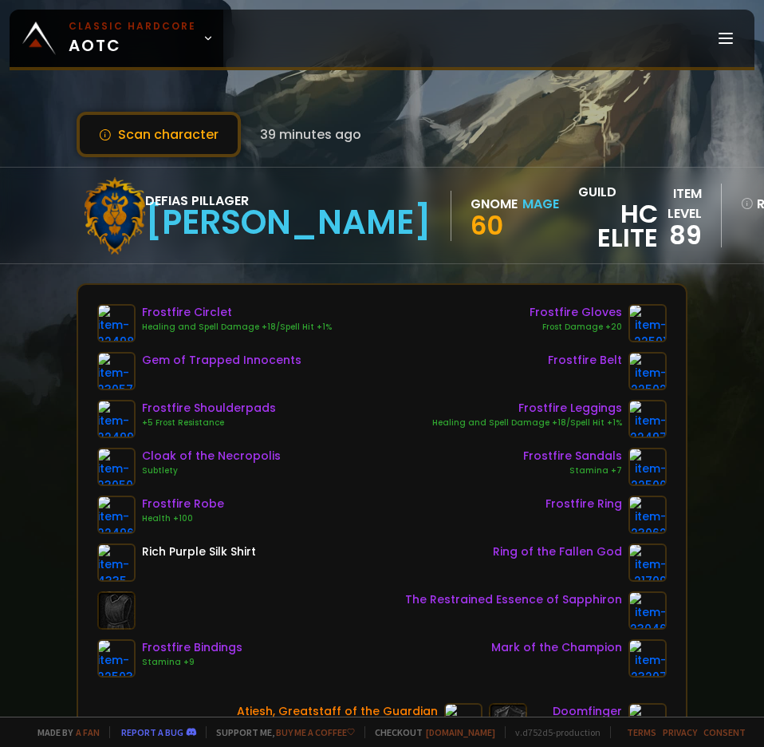
click at [175, 312] on div "Frostfire Circlet" at bounding box center [237, 312] width 190 height 17
click at [179, 312] on div "Frostfire Circlet" at bounding box center [237, 312] width 190 height 17
copy div "Frostfire Circlet"
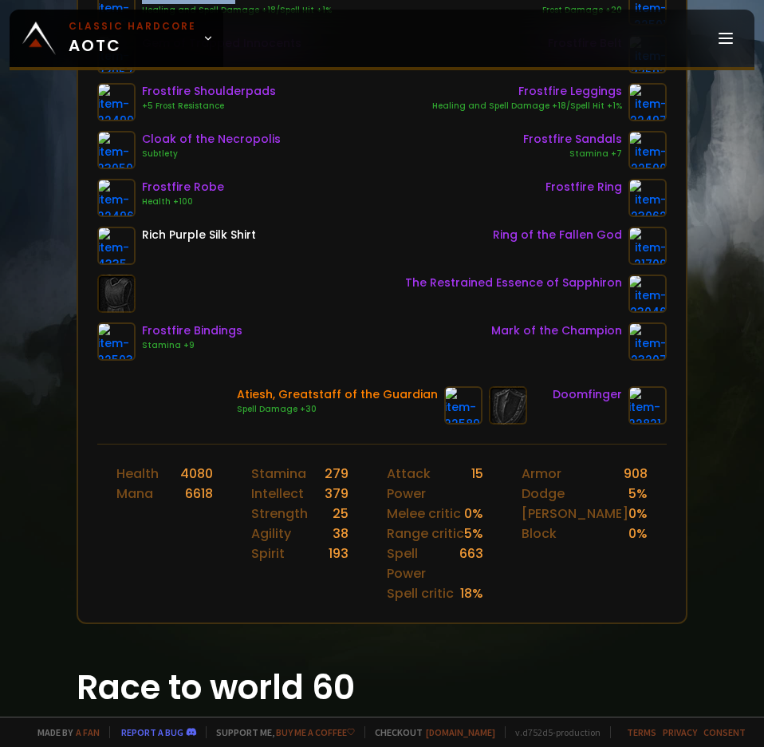
scroll to position [319, 0]
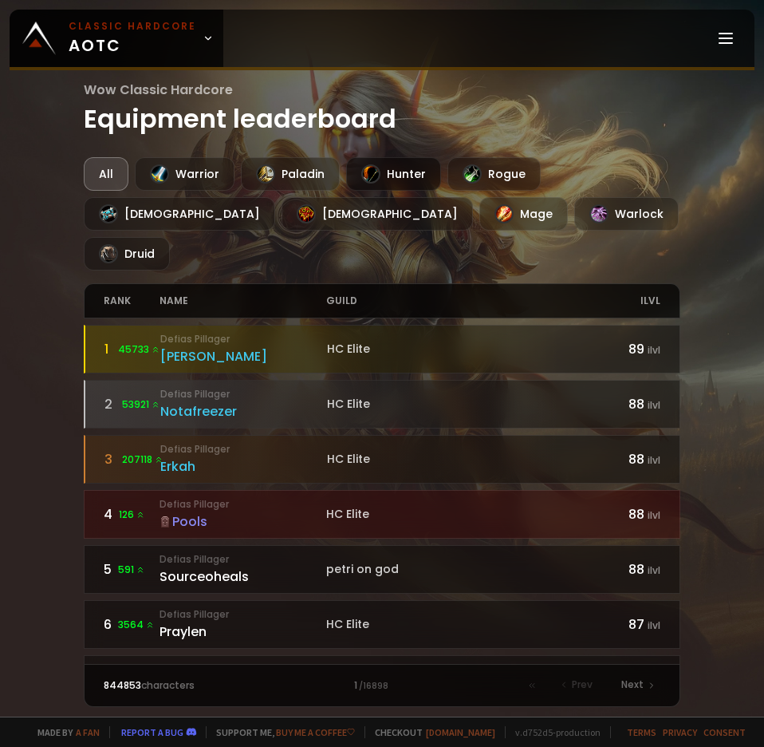
click at [410, 170] on div "Hunter" at bounding box center [393, 173] width 95 height 33
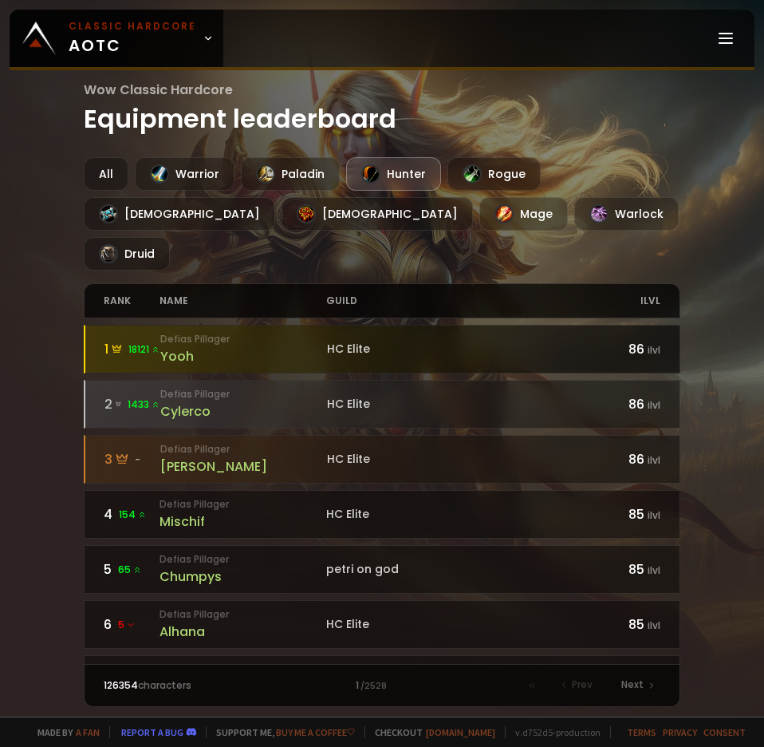
click at [224, 346] on div "Yooh" at bounding box center [243, 356] width 167 height 20
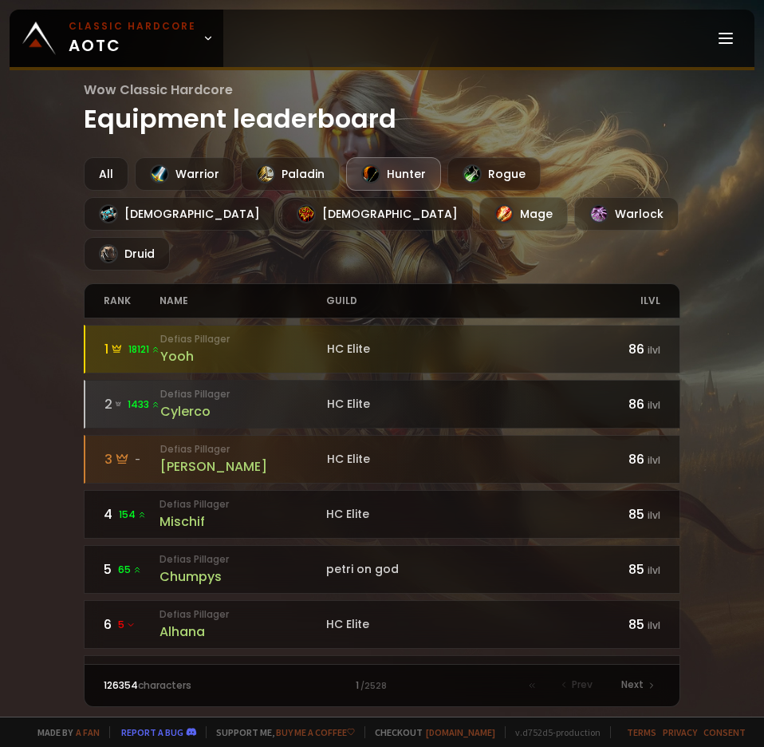
click at [190, 401] on div "Cylerco" at bounding box center [243, 411] width 167 height 20
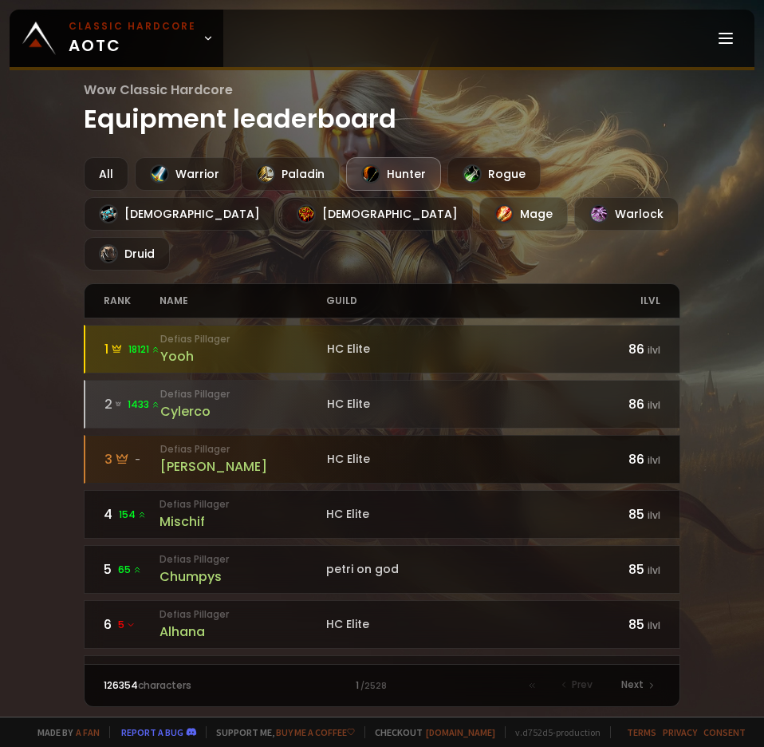
click at [175, 456] on div "[PERSON_NAME]" at bounding box center [243, 466] width 167 height 20
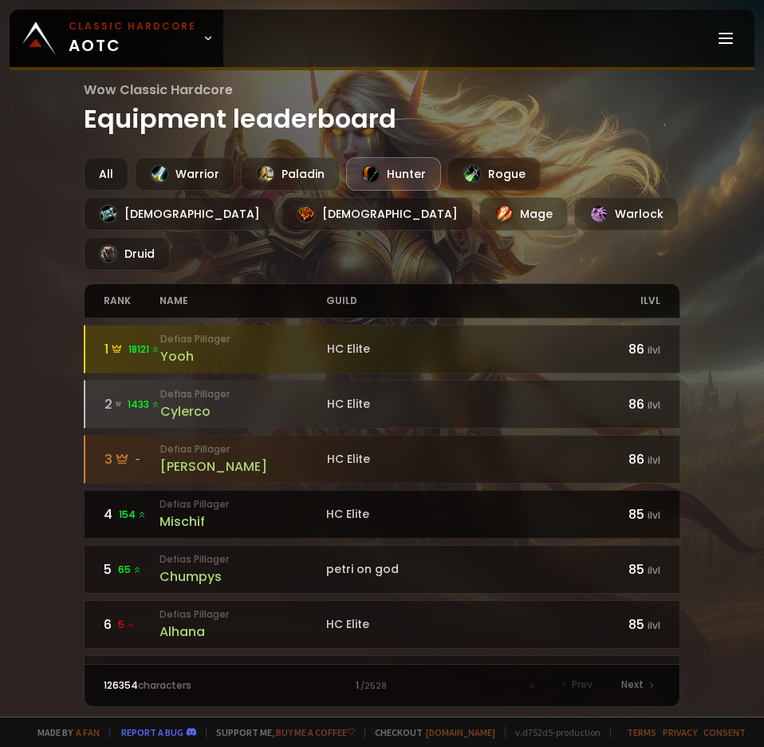
click at [250, 511] on div "Mischif" at bounding box center [243, 521] width 167 height 20
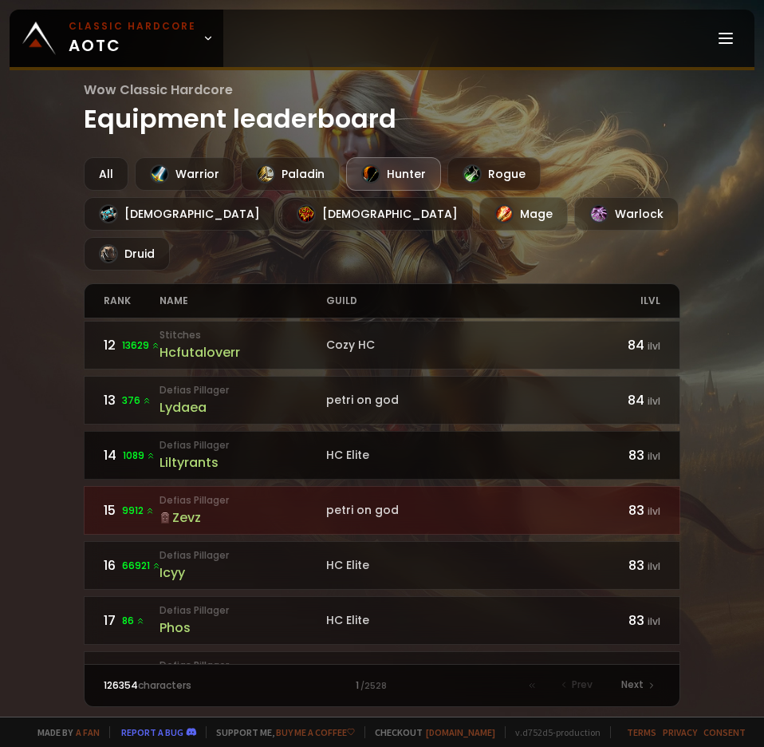
scroll to position [638, 0]
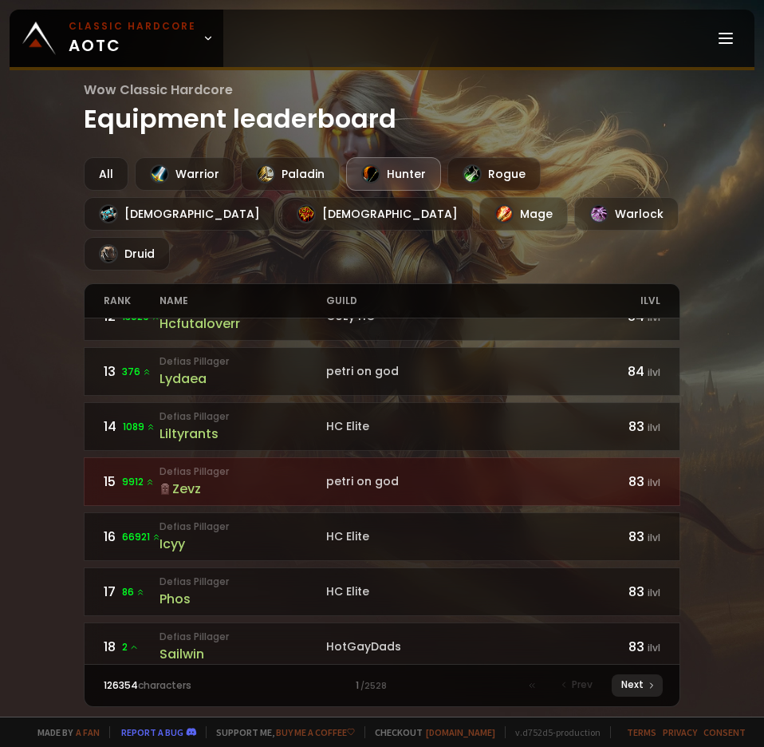
click at [640, 677] on span "Next" at bounding box center [632, 684] width 22 height 14
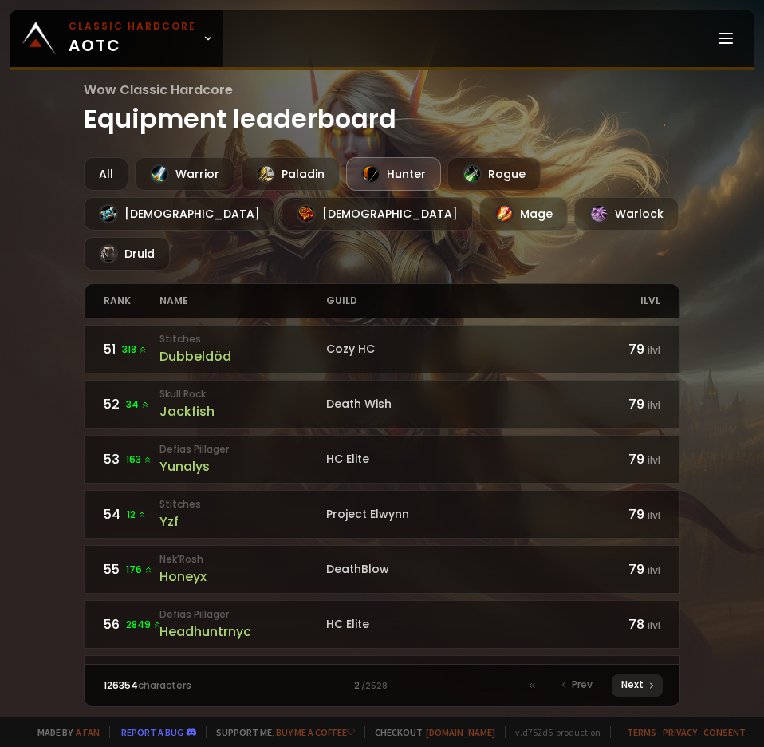
click at [640, 677] on span "Next" at bounding box center [632, 684] width 22 height 14
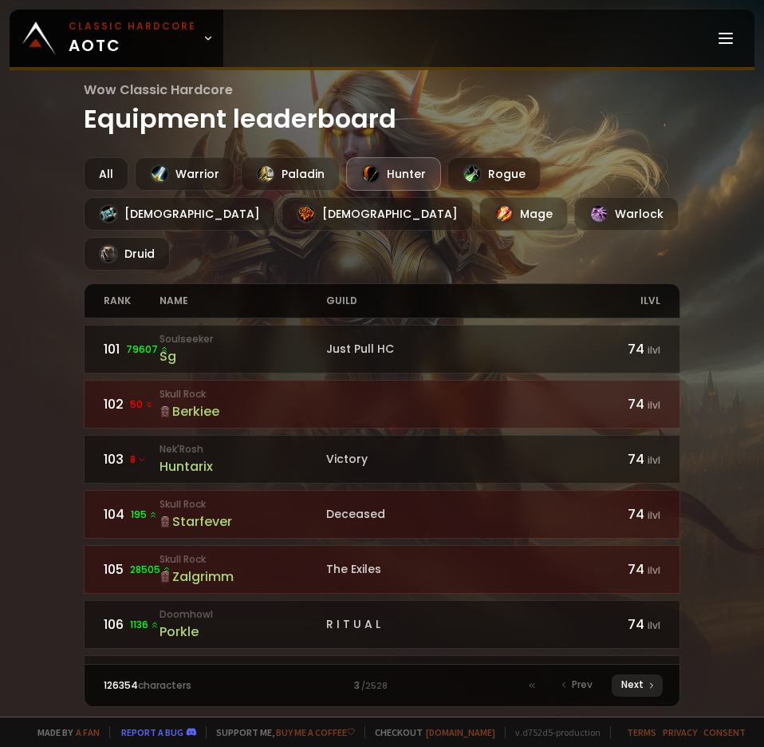
click at [640, 677] on span "Next" at bounding box center [632, 684] width 22 height 14
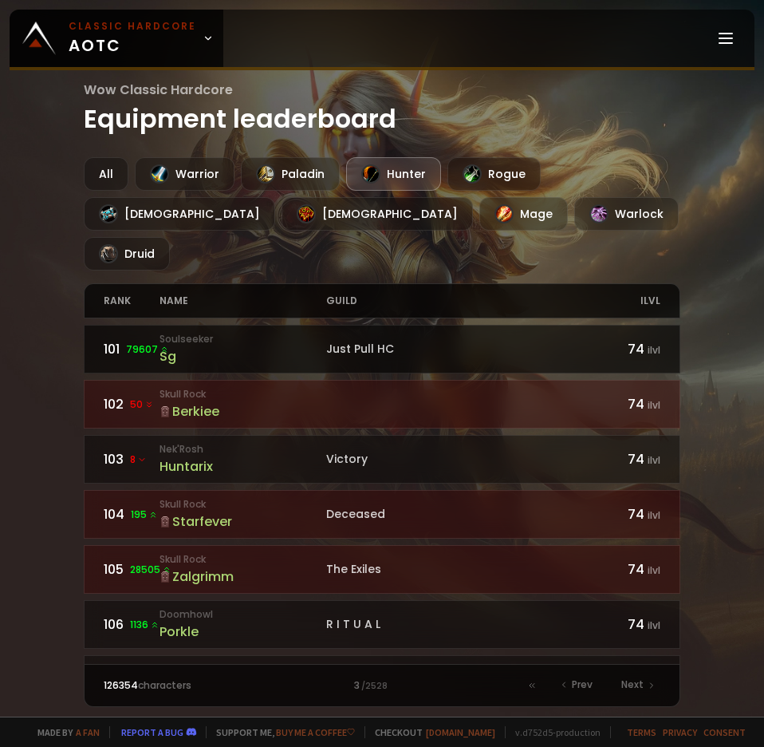
click at [194, 346] on div "Sg" at bounding box center [243, 356] width 167 height 20
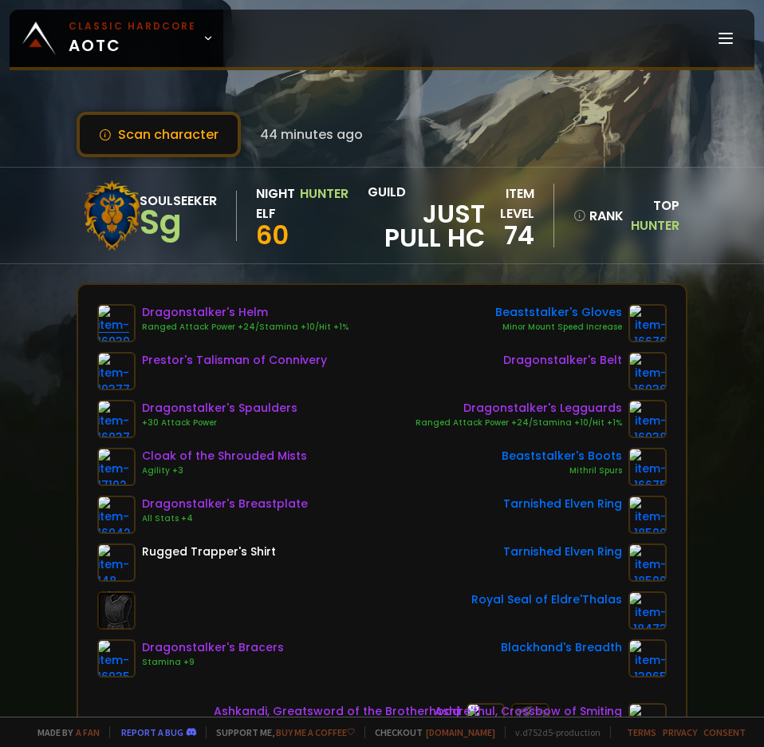
click at [123, 338] on img at bounding box center [116, 323] width 38 height 38
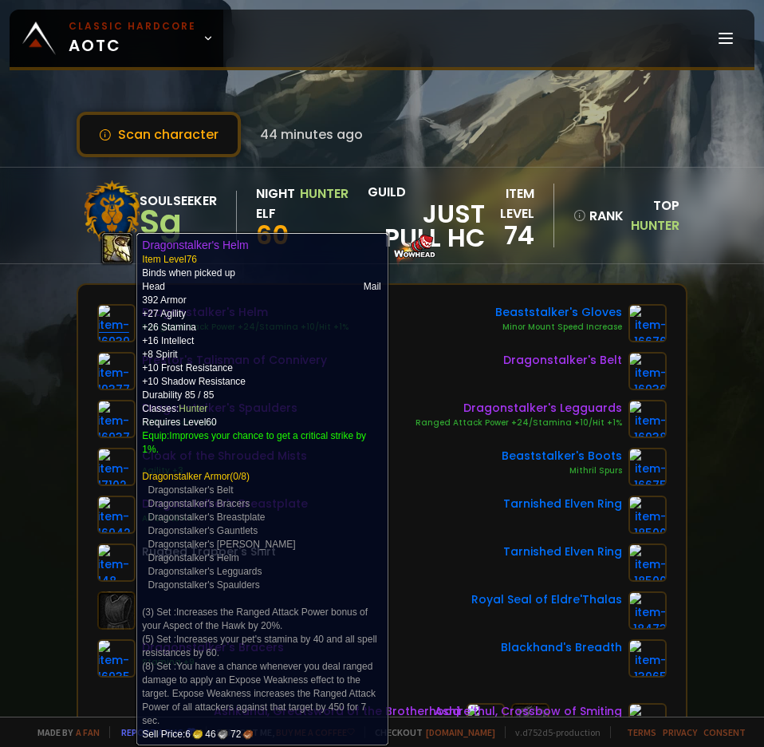
click at [124, 336] on img at bounding box center [116, 323] width 38 height 38
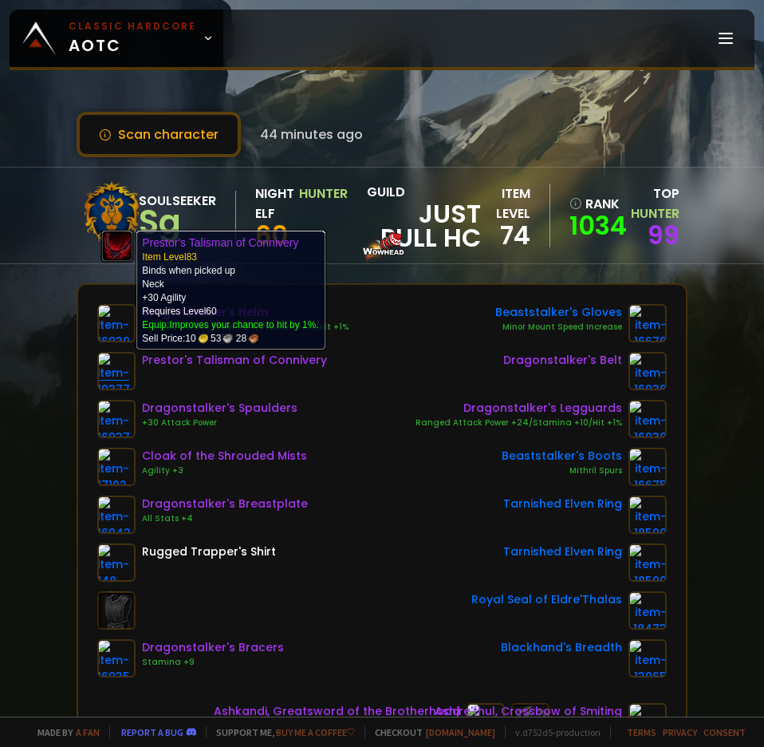
click at [116, 375] on img at bounding box center [116, 371] width 38 height 38
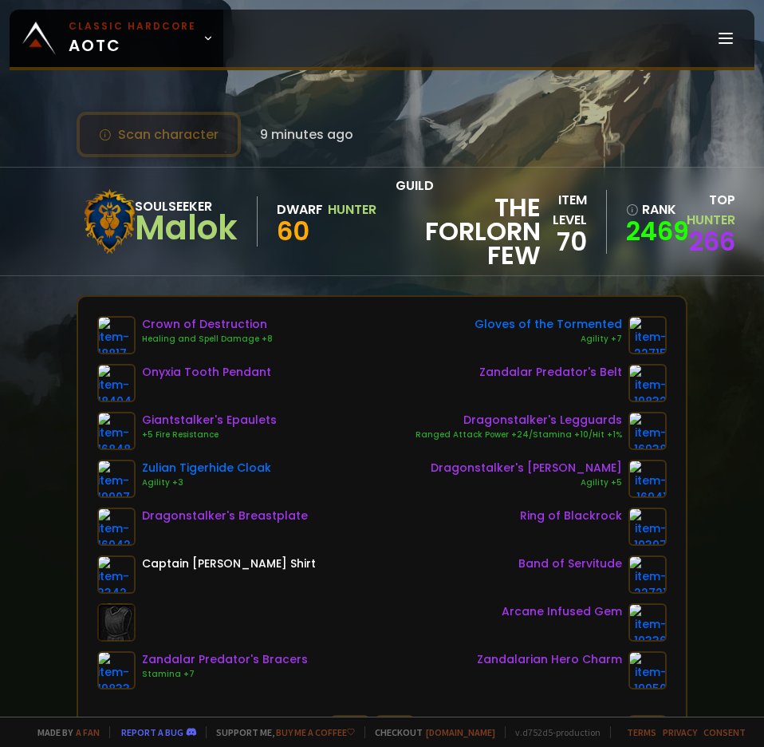
click at [179, 139] on button "Scan character" at bounding box center [159, 134] width 164 height 45
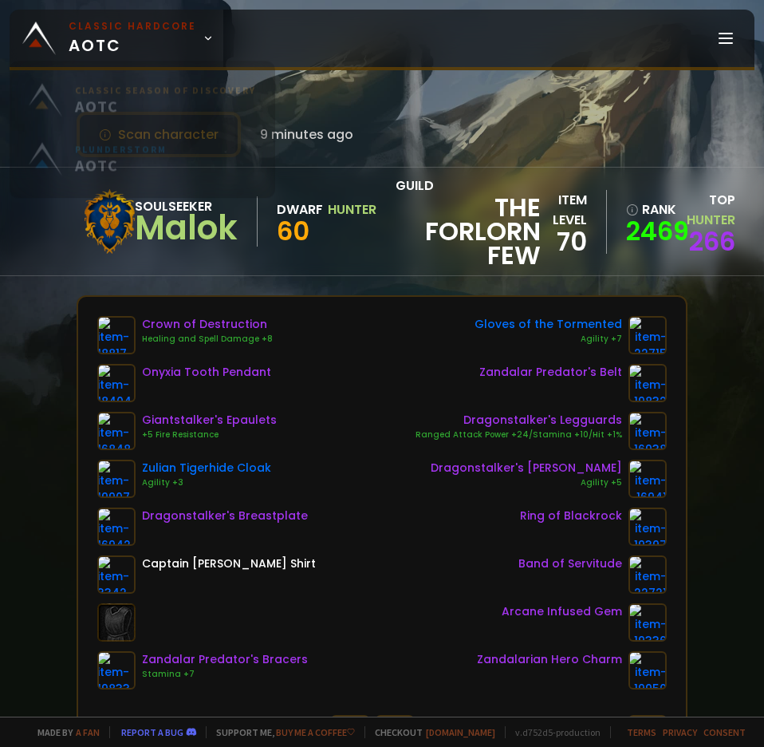
click at [156, 51] on span "Classic Hardcore AOTC" at bounding box center [133, 38] width 128 height 38
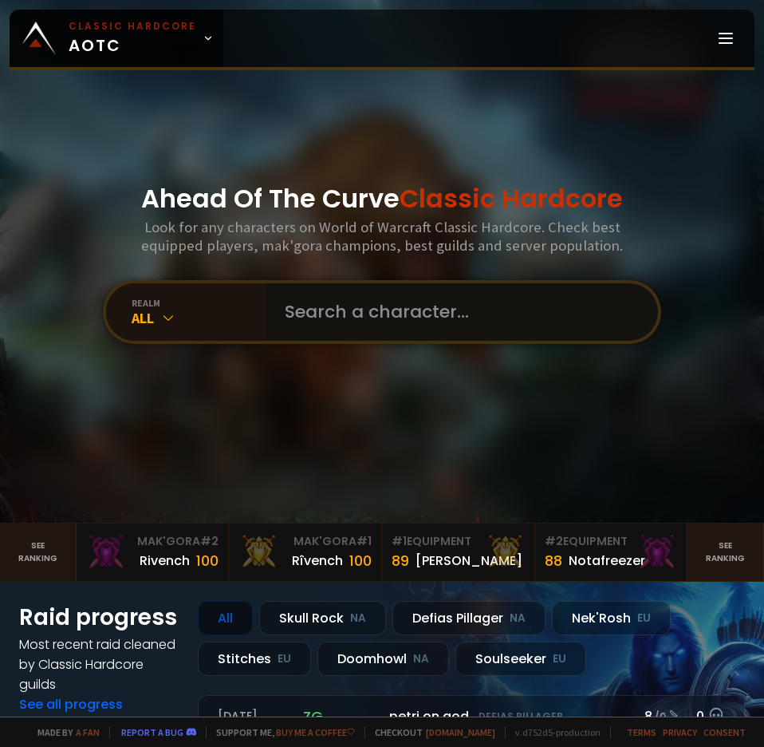
click at [404, 301] on input "text" at bounding box center [457, 311] width 364 height 57
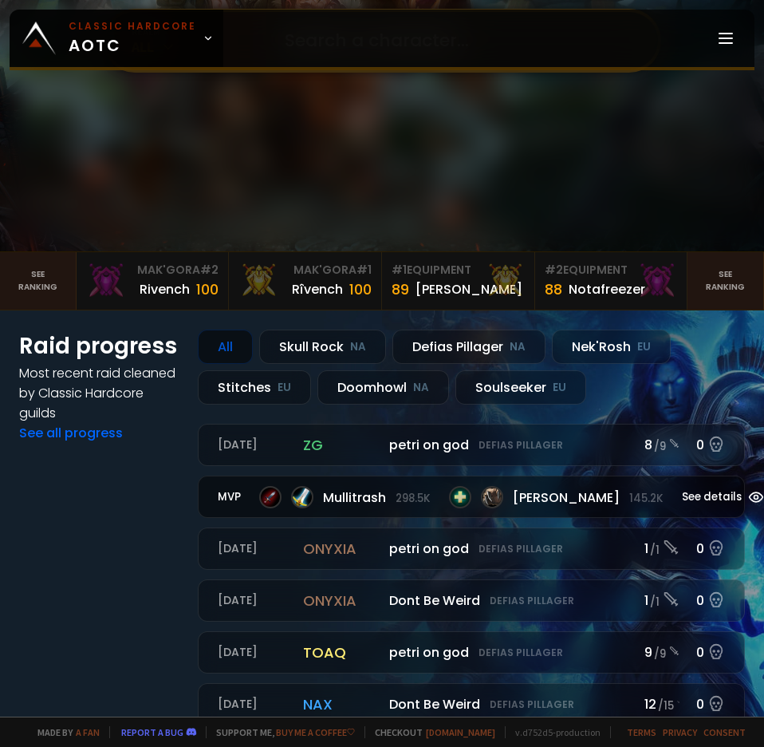
scroll to position [319, 0]
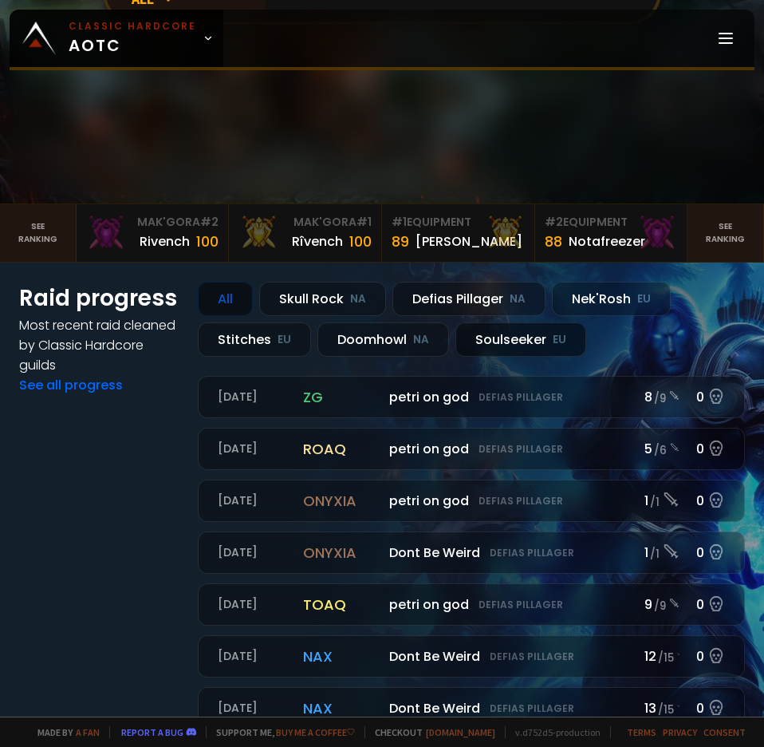
click at [527, 331] on div "Soulseeker EU" at bounding box center [520, 339] width 131 height 34
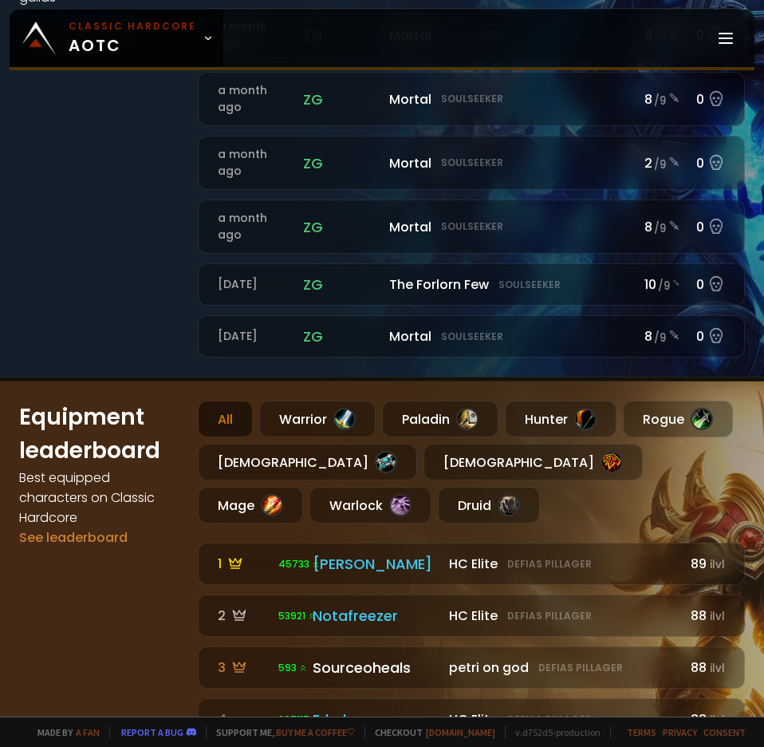
scroll to position [798, 0]
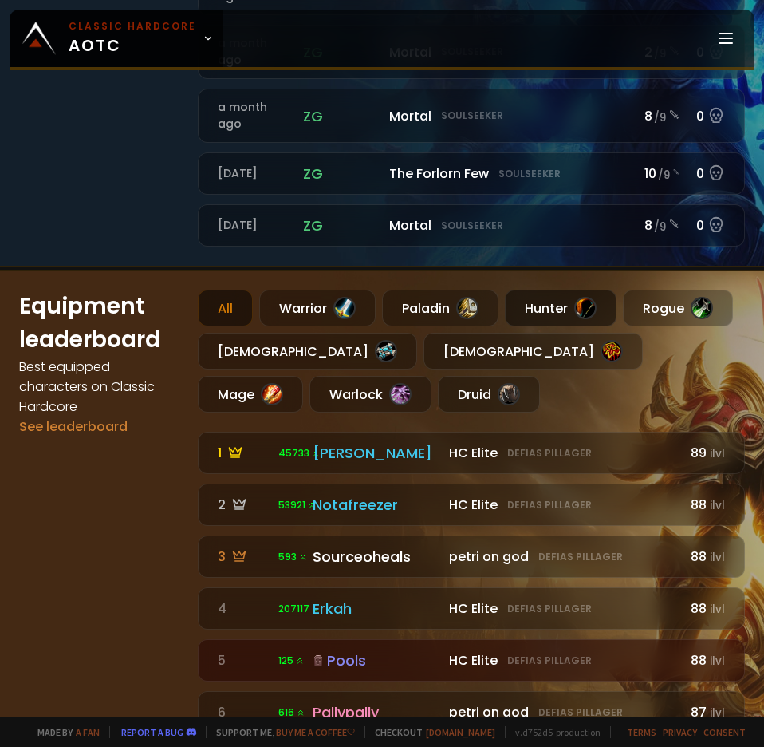
click at [530, 290] on div "Hunter" at bounding box center [561, 308] width 112 height 37
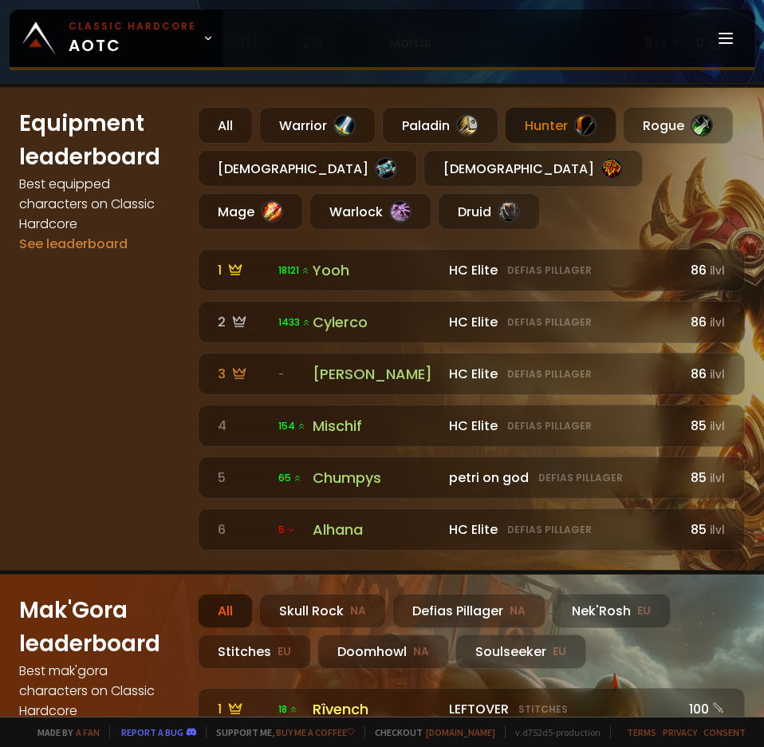
drag, startPoint x: 132, startPoint y: 522, endPoint x: 161, endPoint y: 315, distance: 208.6
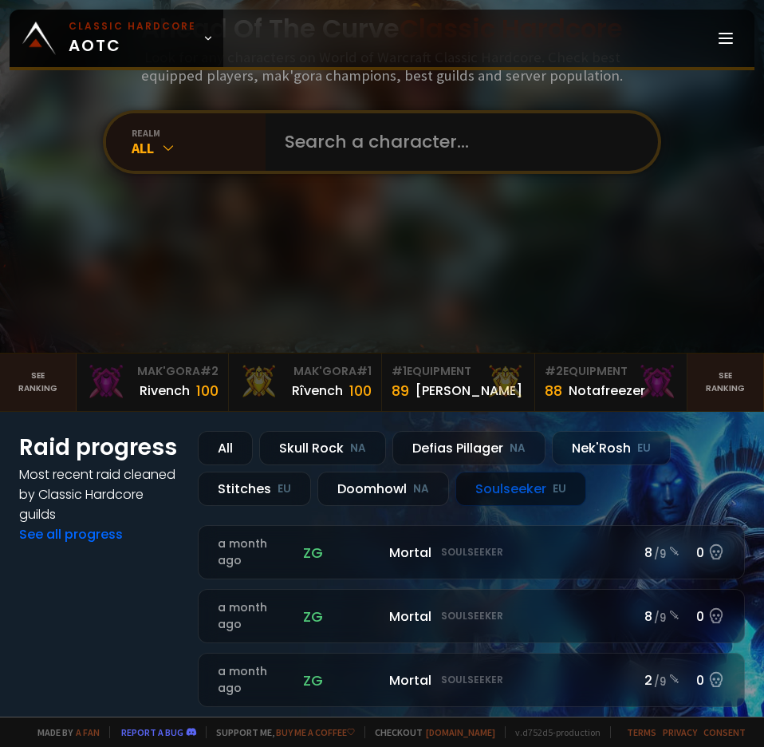
scroll to position [0, 0]
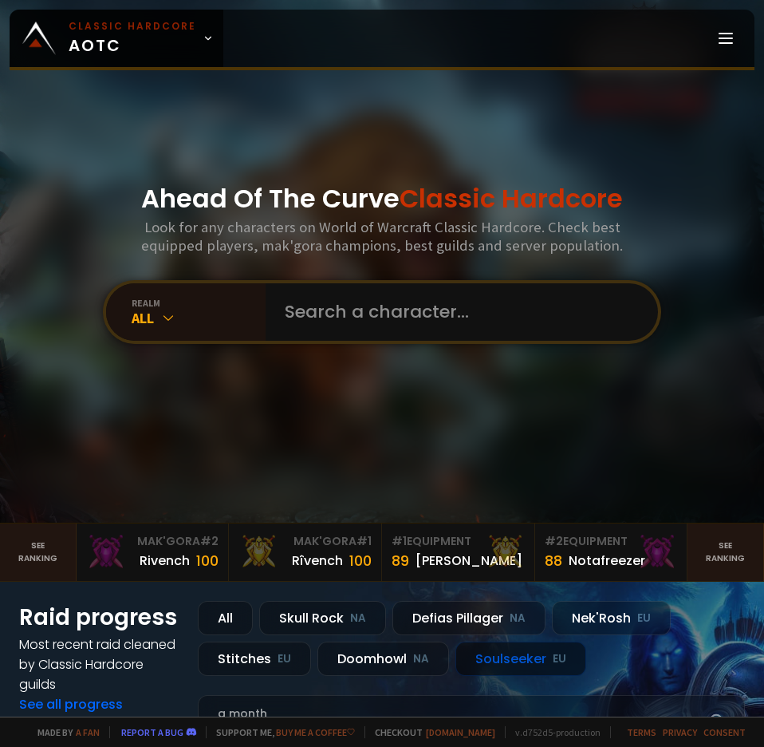
click at [367, 281] on div "realm All" at bounding box center [382, 312] width 558 height 64
click at [380, 286] on input "text" at bounding box center [457, 311] width 364 height 57
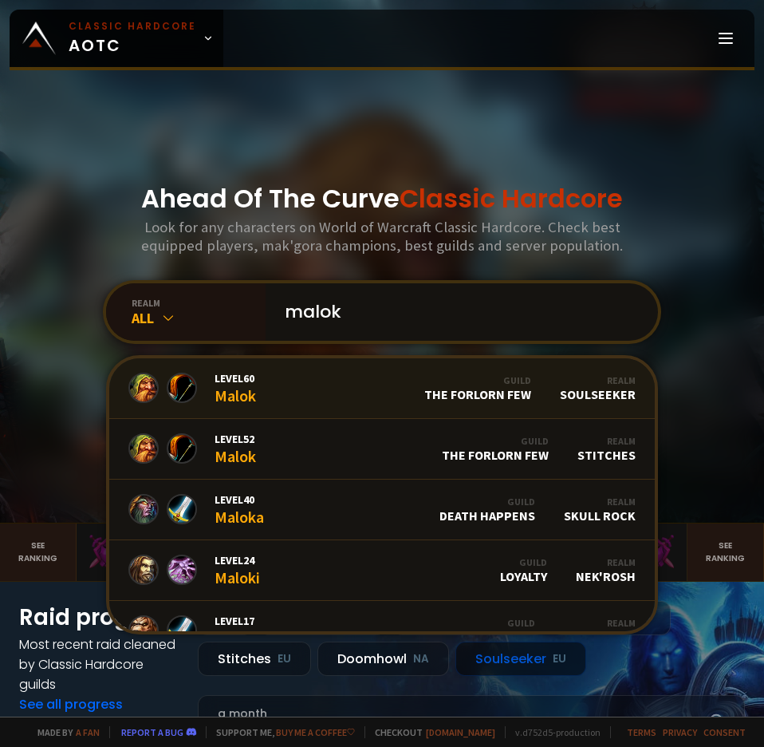
type input "malok"
click at [279, 388] on link "Level 60 Malok Guild The Forlorn Few Realm Soulseeker" at bounding box center [382, 388] width 546 height 61
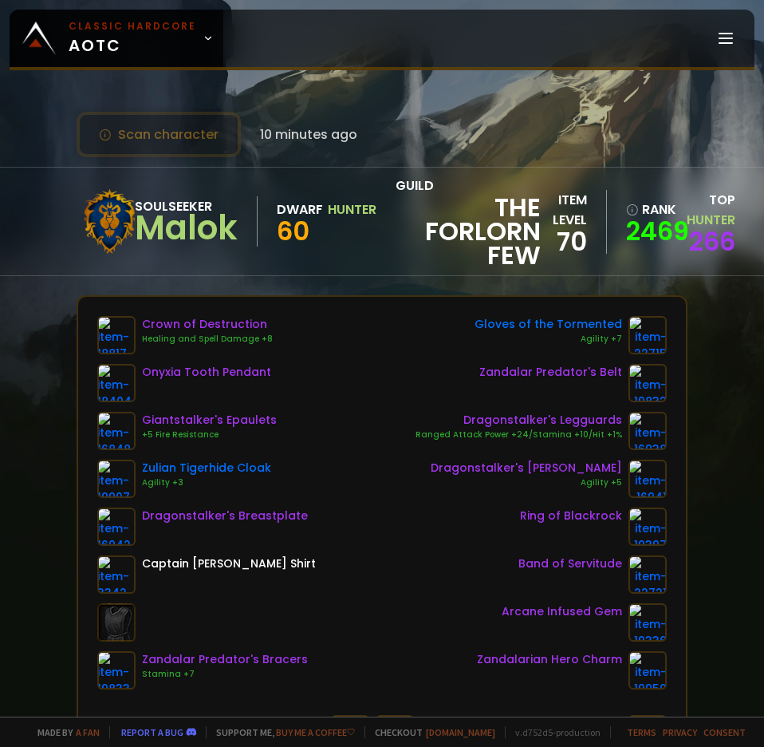
click at [181, 234] on div "Malok" at bounding box center [186, 228] width 103 height 24
copy div "Malok"
